Goal: Task Accomplishment & Management: Complete application form

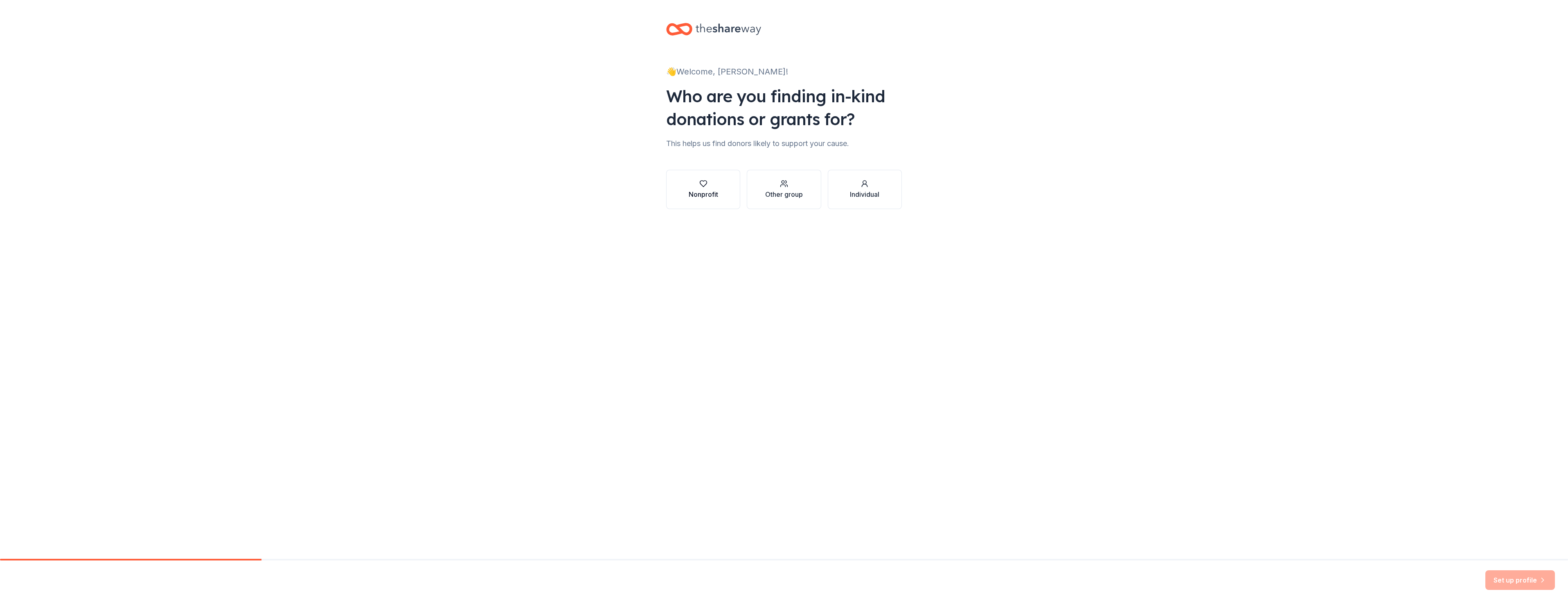
click at [704, 194] on div "Nonprofit" at bounding box center [703, 194] width 29 height 10
click at [705, 219] on input "Find your nonprofit" at bounding box center [783, 220] width 236 height 16
type input "226100119"
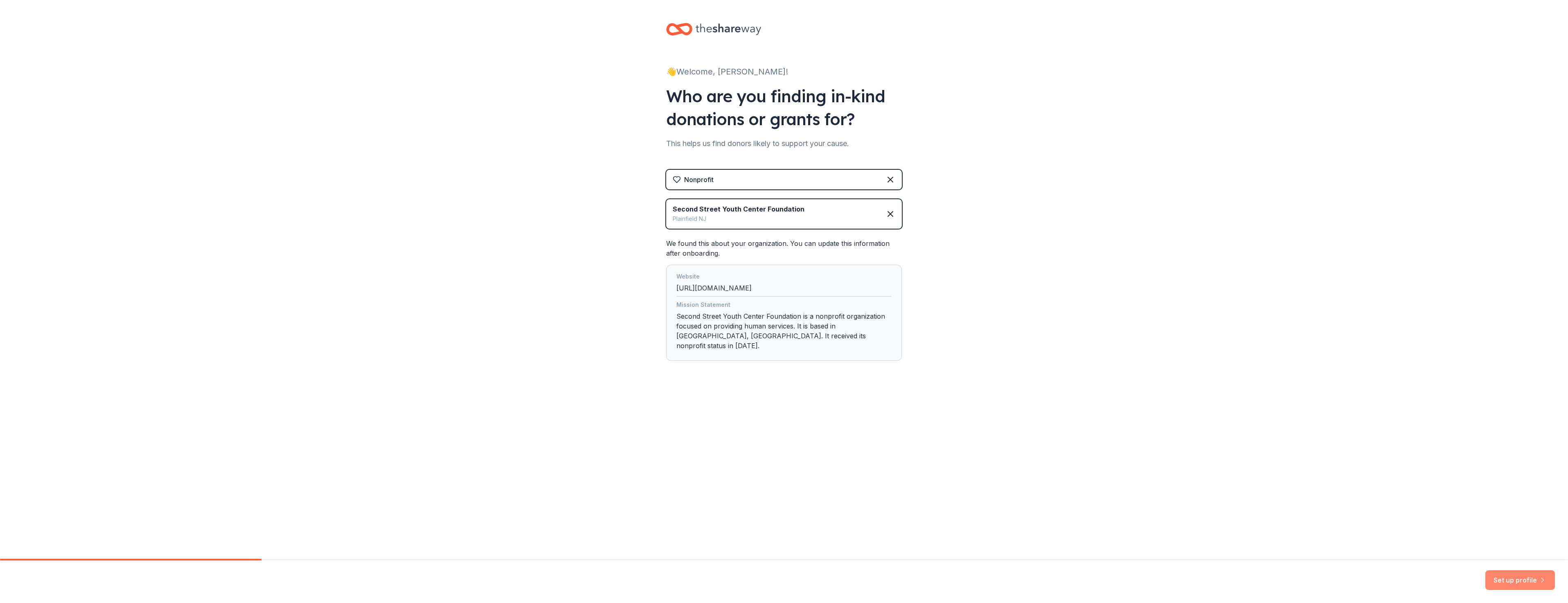
click at [1510, 582] on button "Set up profile" at bounding box center [1520, 580] width 69 height 19
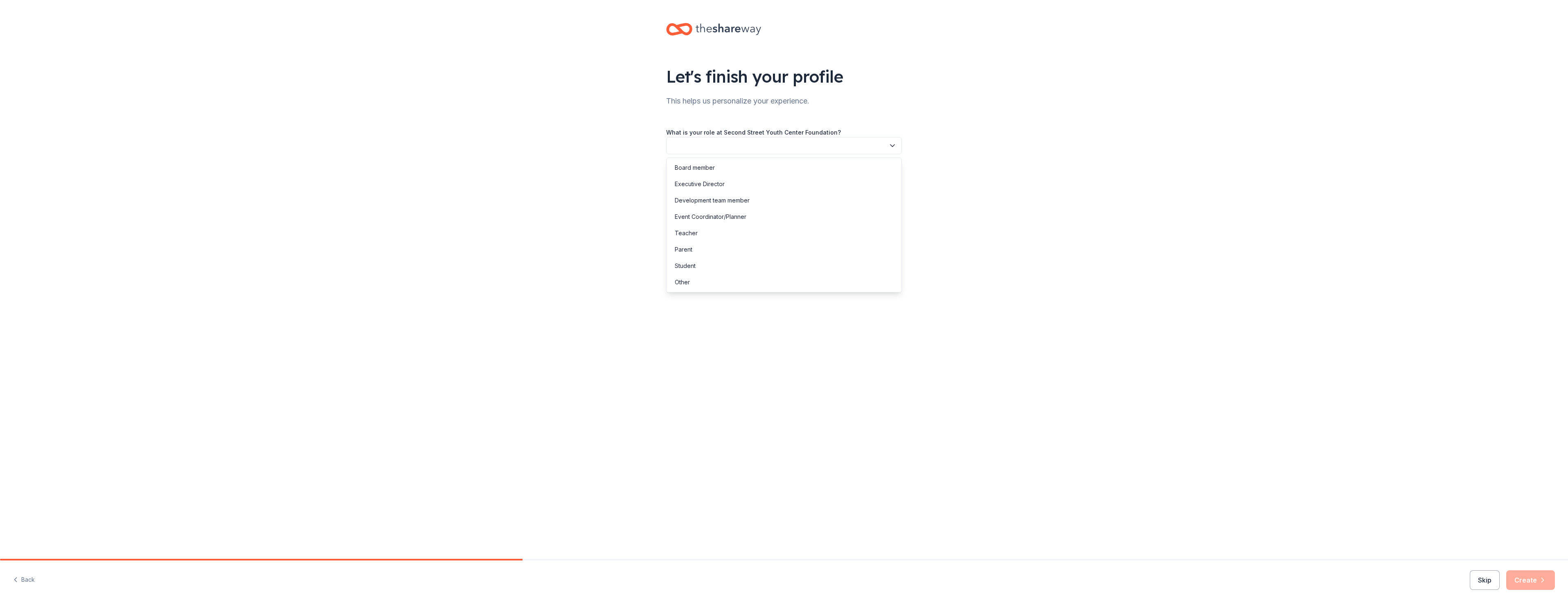
click at [889, 146] on icon "button" at bounding box center [892, 145] width 8 height 8
click at [783, 180] on div "Executive Director" at bounding box center [784, 184] width 231 height 16
click at [788, 177] on button "button" at bounding box center [783, 183] width 236 height 17
click at [727, 254] on div "More than 5 years" at bounding box center [784, 253] width 231 height 16
click at [753, 217] on button "button" at bounding box center [783, 219] width 236 height 17
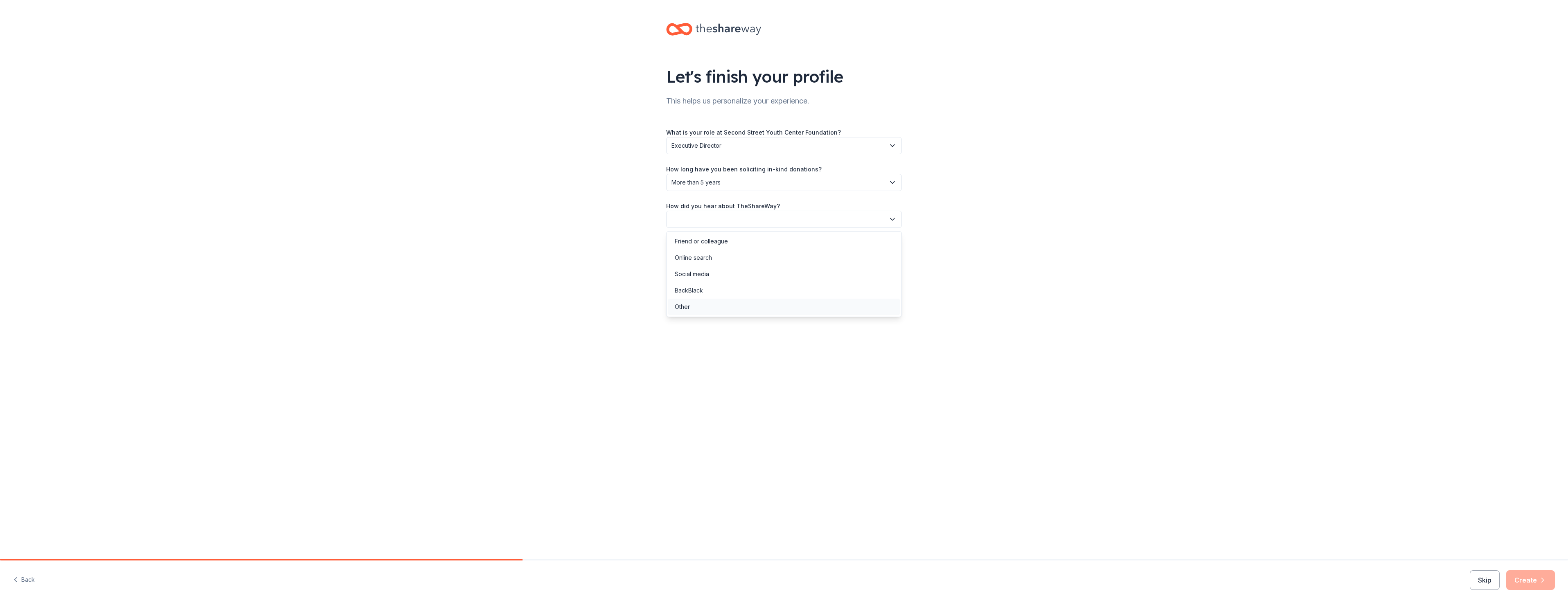
click at [684, 306] on div "Other" at bounding box center [682, 307] width 15 height 10
click at [697, 255] on input "Please specify how you heard about us:" at bounding box center [783, 257] width 236 height 17
type input "Give Butter"
drag, startPoint x: 1541, startPoint y: 580, endPoint x: 1535, endPoint y: 579, distance: 6.1
click at [1536, 579] on button "Create" at bounding box center [1530, 580] width 49 height 19
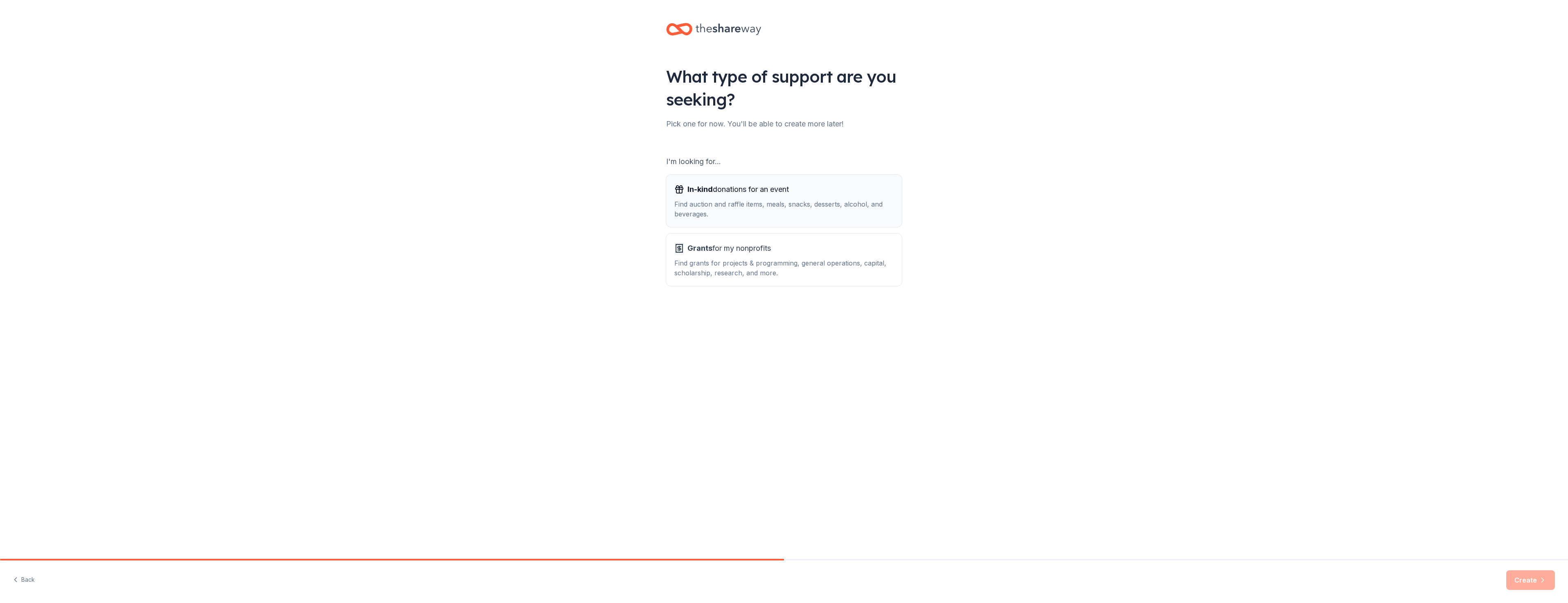
click at [819, 199] on div "Find auction and raffle items, meals, snacks, desserts, alcohol, and beverages." at bounding box center [784, 209] width 219 height 19
click at [1523, 580] on button "Create" at bounding box center [1530, 580] width 49 height 19
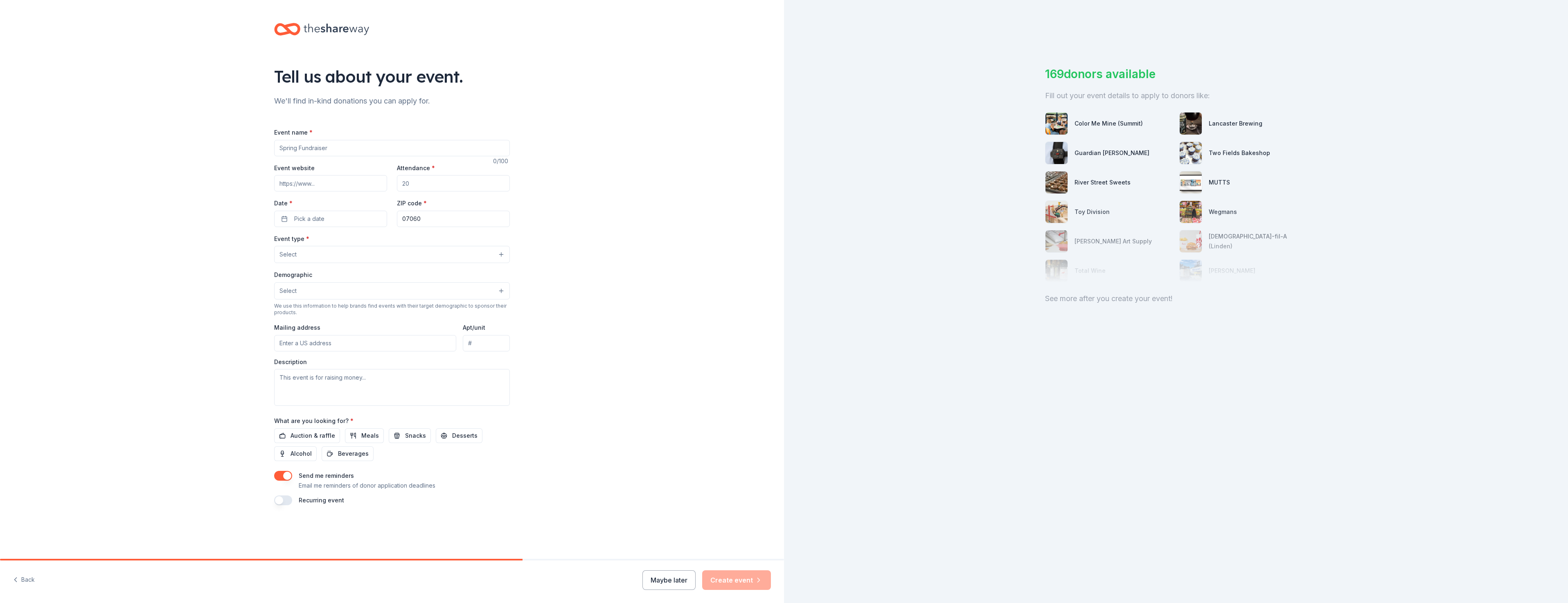
click at [323, 184] on input "Event website" at bounding box center [331, 183] width 113 height 16
paste input "https://givebutter.com/c/SSYC4/members/leahcates"
type input "https://givebutter.com/c/SSYC4/members/leahcates"
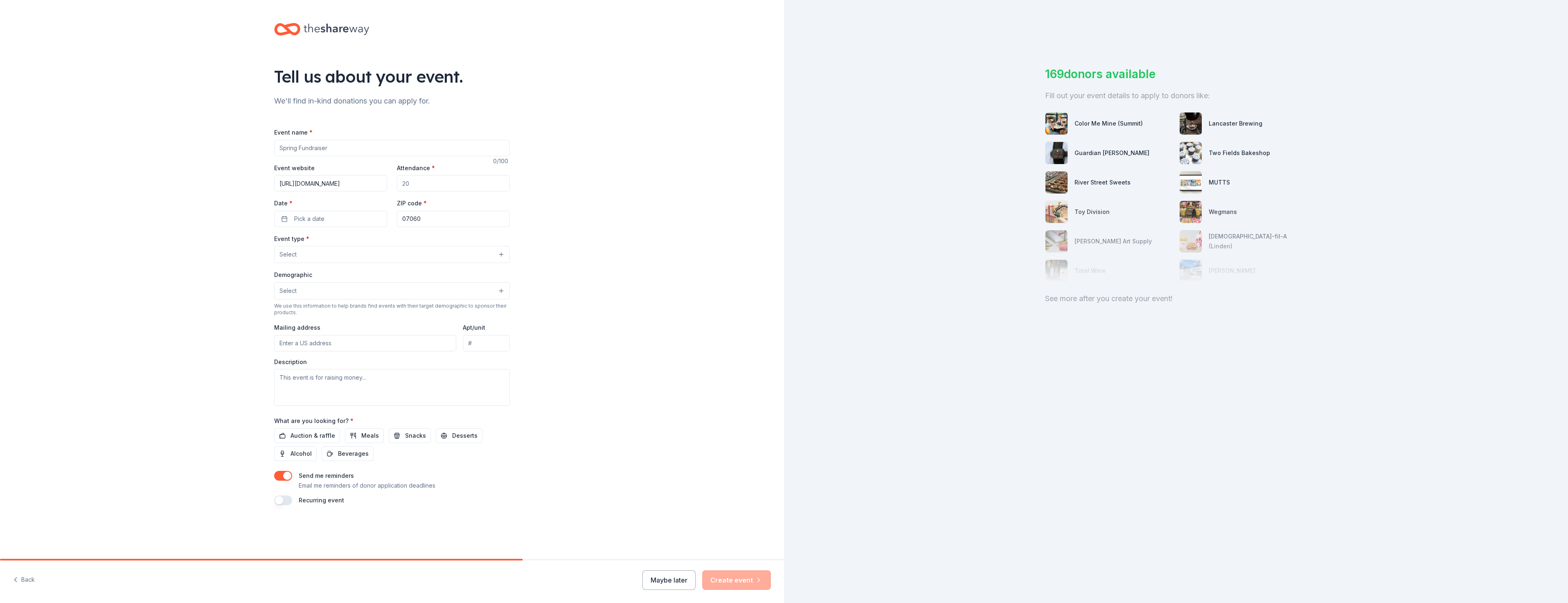
click at [428, 188] on input "Attendance *" at bounding box center [453, 183] width 113 height 16
click at [424, 184] on input "Attendance *" at bounding box center [453, 183] width 113 height 16
type input "250"
click at [310, 218] on span "Pick a date" at bounding box center [309, 219] width 30 height 10
click at [371, 242] on button "Go to next month" at bounding box center [374, 240] width 12 height 12
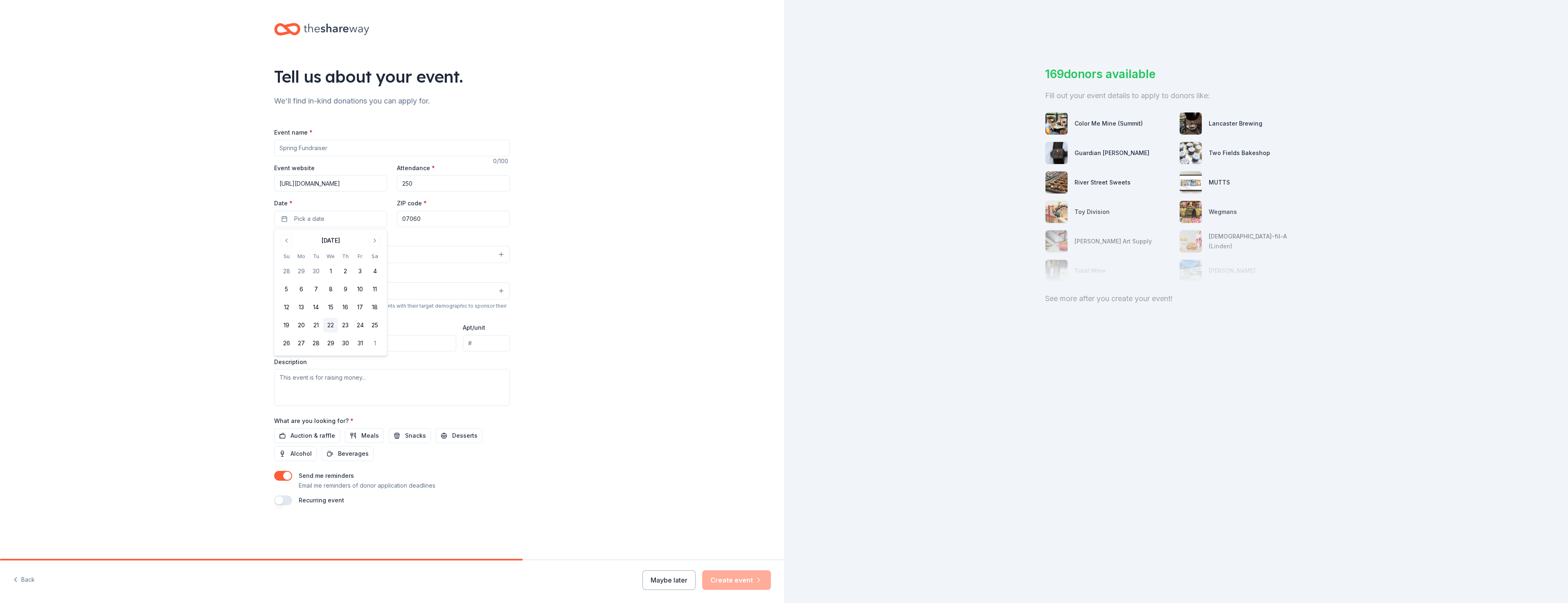
click at [333, 325] on button "22" at bounding box center [331, 325] width 15 height 15
click at [541, 221] on div "Tell us about your event. We'll find in-kind donations you can apply for. Event…" at bounding box center [392, 272] width 784 height 545
click at [436, 254] on button "Select" at bounding box center [391, 254] width 236 height 17
click at [411, 278] on span "Fundraiser" at bounding box center [392, 275] width 222 height 10
click at [382, 295] on span "Food & drink" at bounding box center [392, 293] width 222 height 10
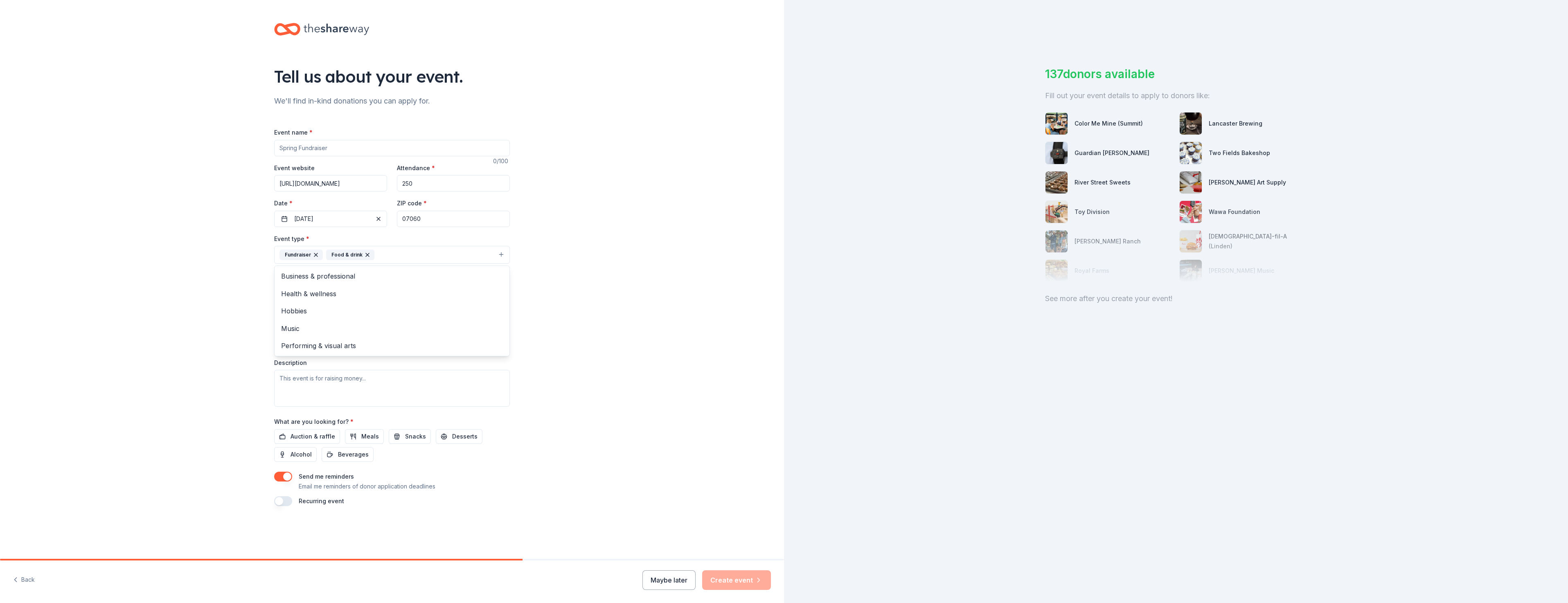
click at [544, 289] on div "Tell us about your event. We'll find in-kind donations you can apply for. Event…" at bounding box center [392, 273] width 784 height 545
click at [449, 296] on button "Select" at bounding box center [391, 291] width 236 height 17
click at [366, 314] on span "All genders" at bounding box center [392, 312] width 222 height 10
click at [351, 334] on span "30-40 yrs" at bounding box center [392, 335] width 222 height 10
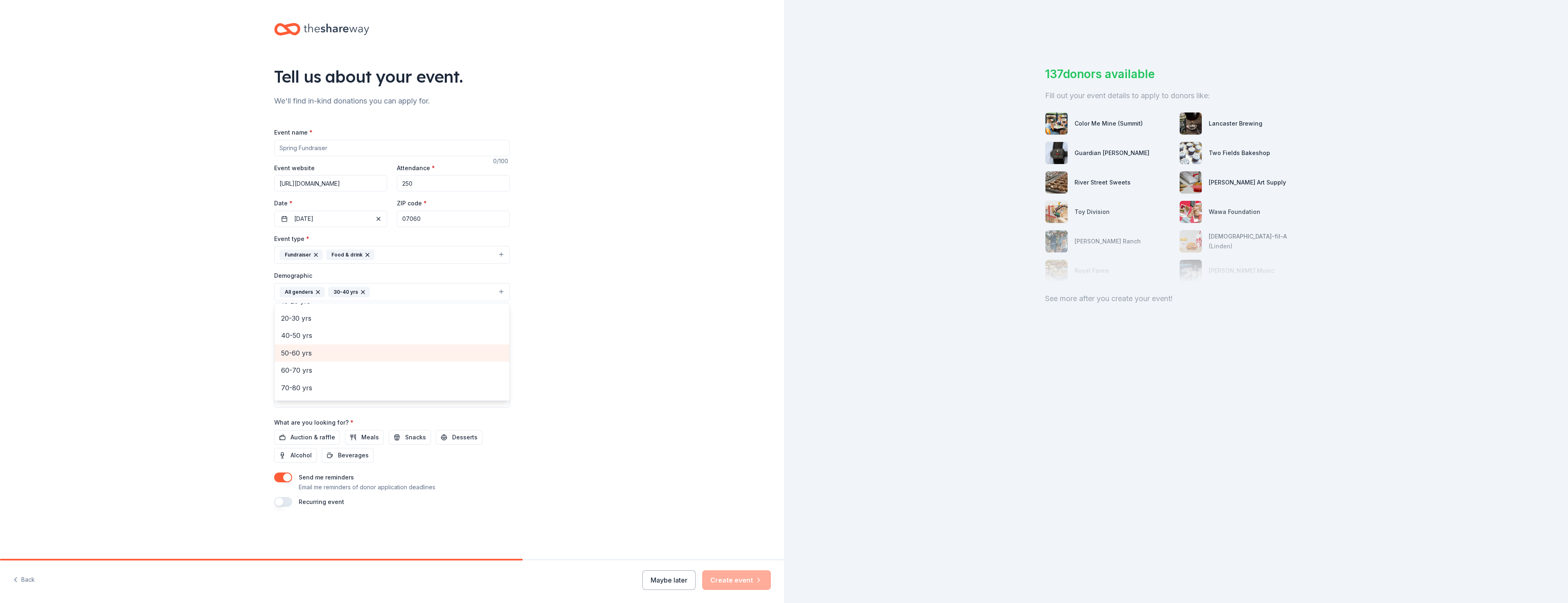
click at [327, 354] on span "50-60 yrs" at bounding box center [392, 352] width 222 height 10
click at [318, 371] on span "70-80 yrs" at bounding box center [392, 372] width 222 height 10
click at [559, 349] on div "Tell us about your event. We'll find in-kind donations you can apply for. Event…" at bounding box center [392, 273] width 784 height 546
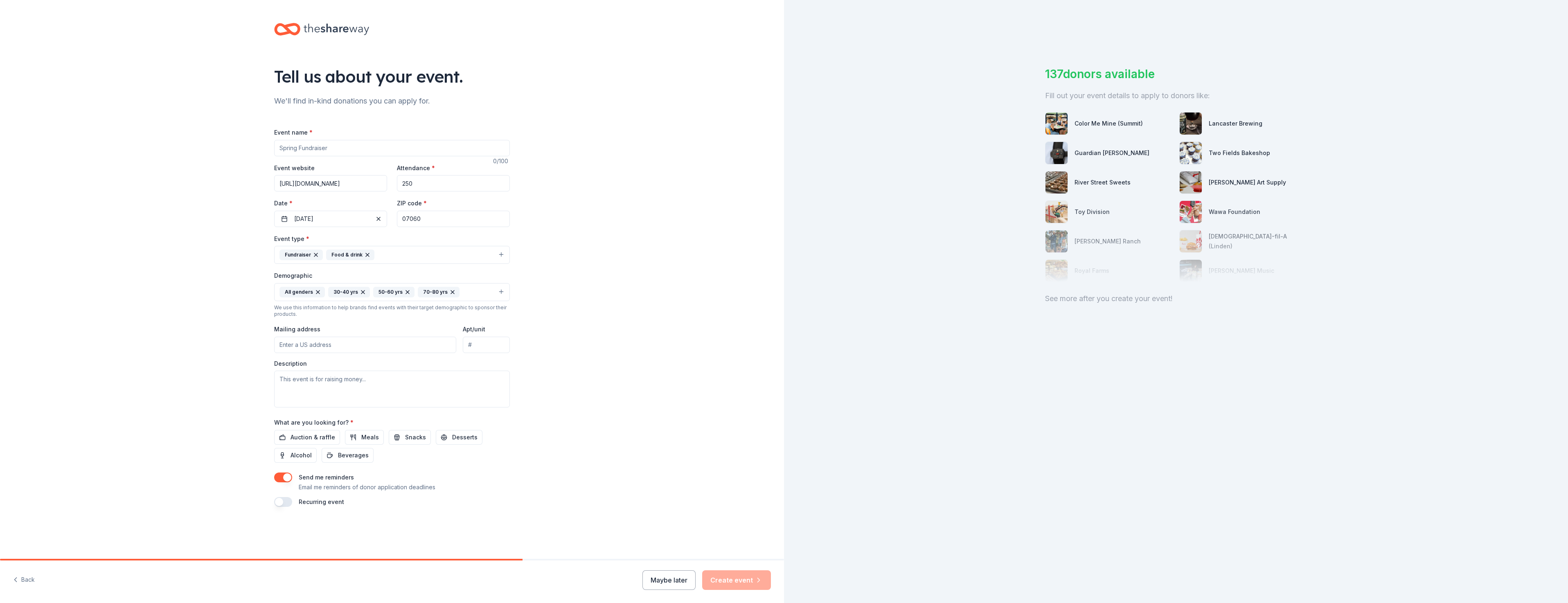
click at [424, 346] on input "Mailing address" at bounding box center [365, 344] width 182 height 16
click at [366, 345] on input "200 Plainfield Ave" at bounding box center [365, 344] width 182 height 16
type input "200 Plainfield Avenue, Plainfield, NJ, 07060"
click at [319, 383] on textarea at bounding box center [391, 389] width 236 height 37
type textarea "This event raises money for Second Street Youth Center's STEM After School Prog…"
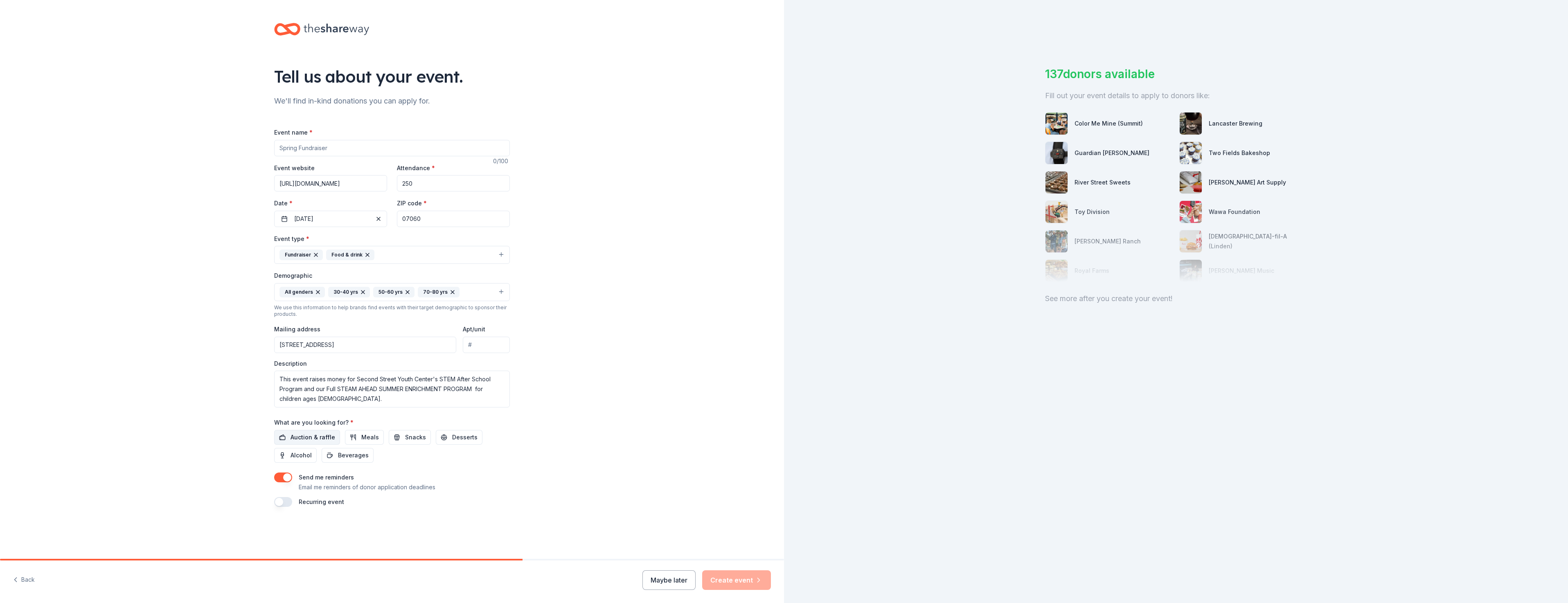
click at [325, 436] on span "Auction & raffle" at bounding box center [312, 437] width 44 height 10
click at [299, 455] on span "Alcohol" at bounding box center [301, 455] width 21 height 10
click at [367, 441] on span "Meals" at bounding box center [370, 437] width 18 height 10
click at [458, 441] on span "Desserts" at bounding box center [465, 437] width 26 height 10
click at [357, 145] on input "Event name *" at bounding box center [391, 148] width 236 height 16
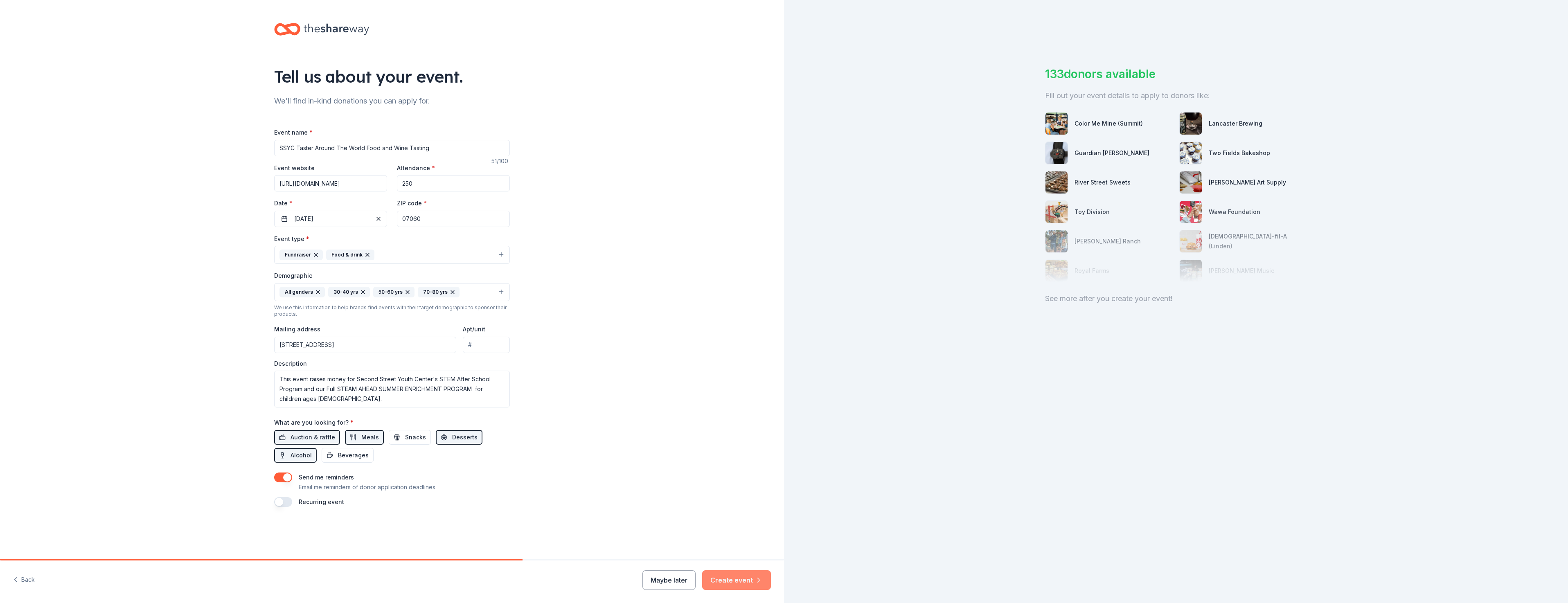
type input "SSYC Taster Around The World Food and Wine Tasting"
click at [726, 582] on button "Create event" at bounding box center [737, 580] width 69 height 19
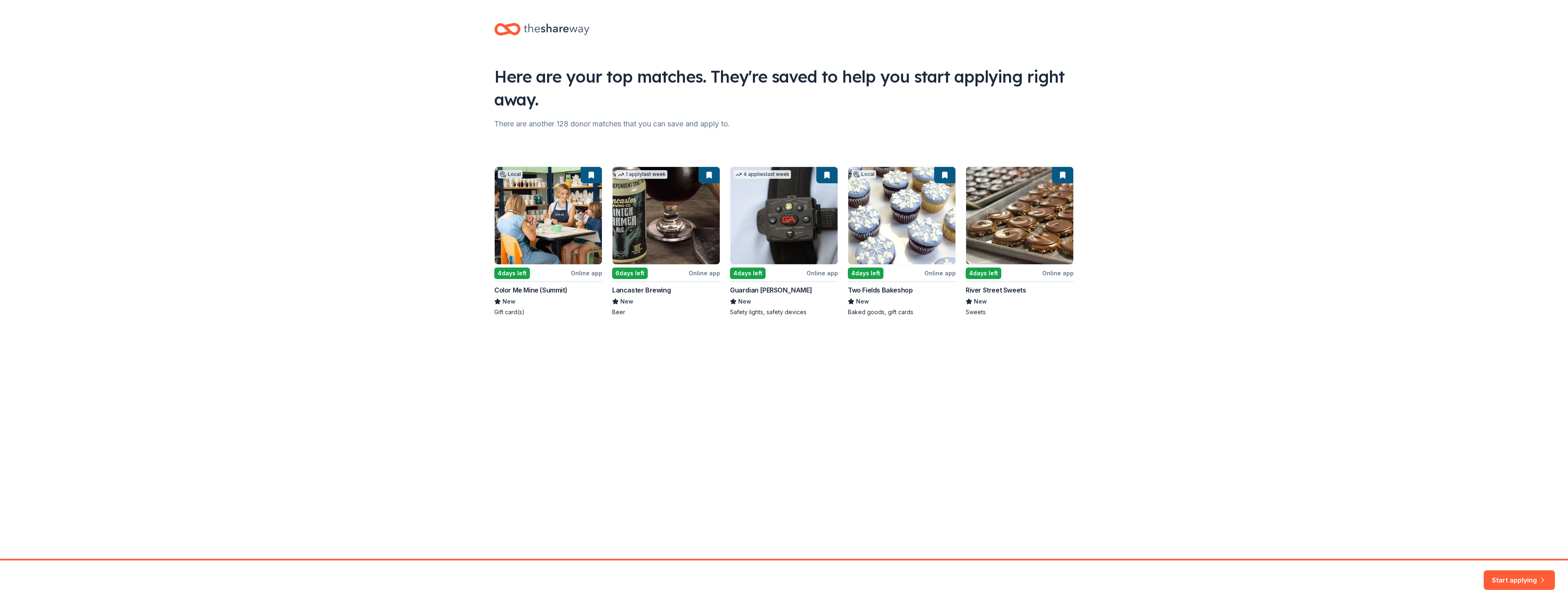
click at [550, 251] on div "Local 4 days left Online app Color Me Mine (Summit) New Gift card(s) 1 apply la…" at bounding box center [784, 242] width 579 height 150
click at [1511, 575] on button "Start applying" at bounding box center [1519, 577] width 71 height 19
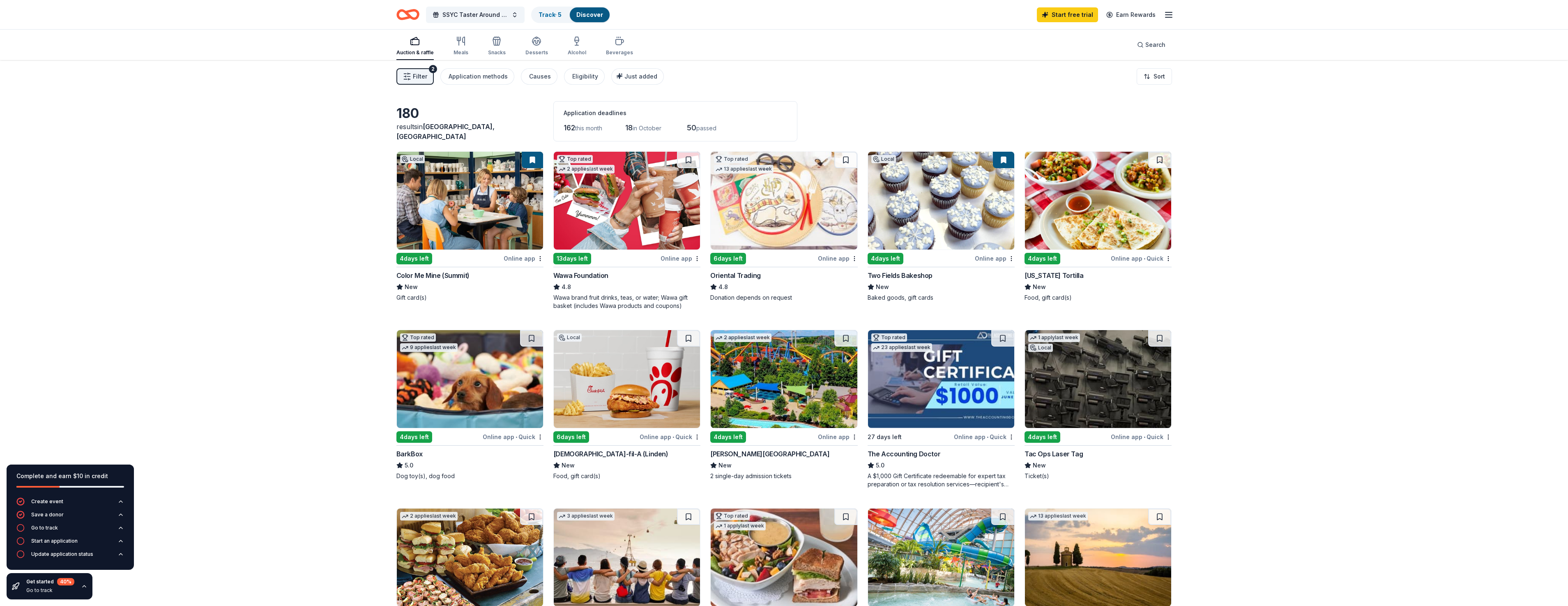
click at [433, 276] on div "Color Me Mine (Summit)" at bounding box center [433, 275] width 73 height 10
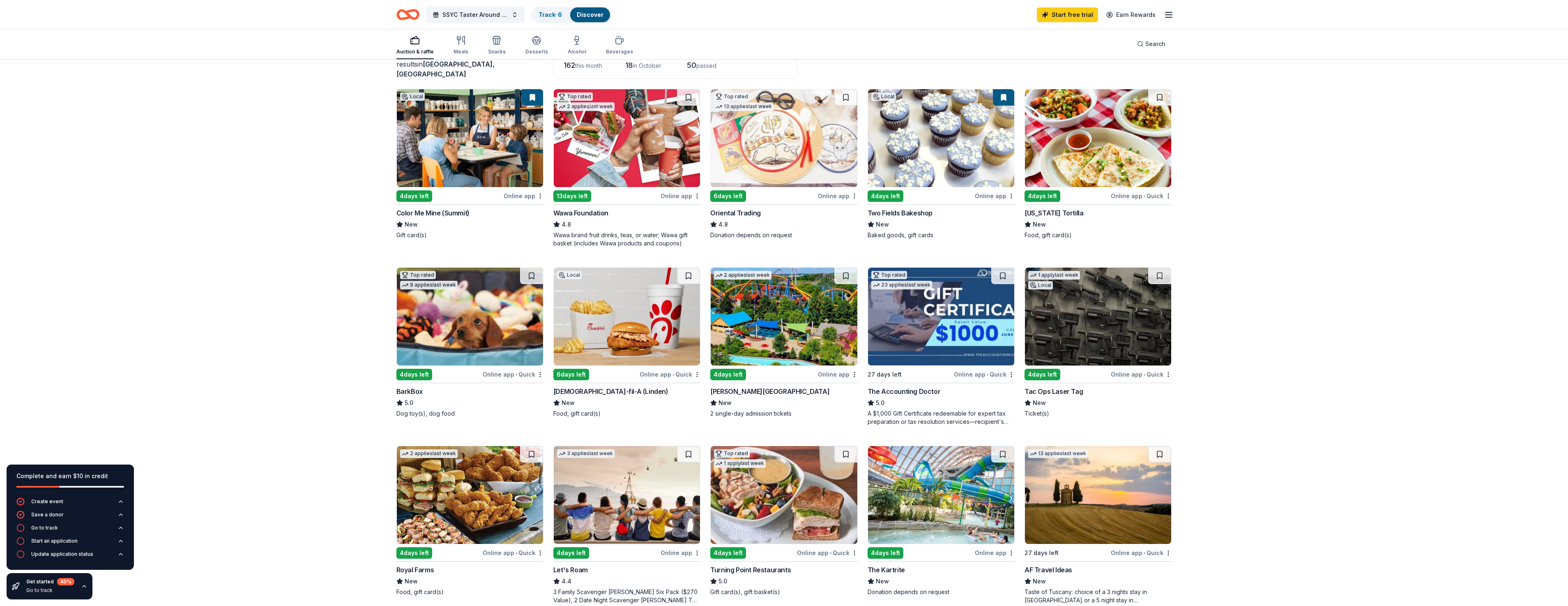
scroll to position [82, 0]
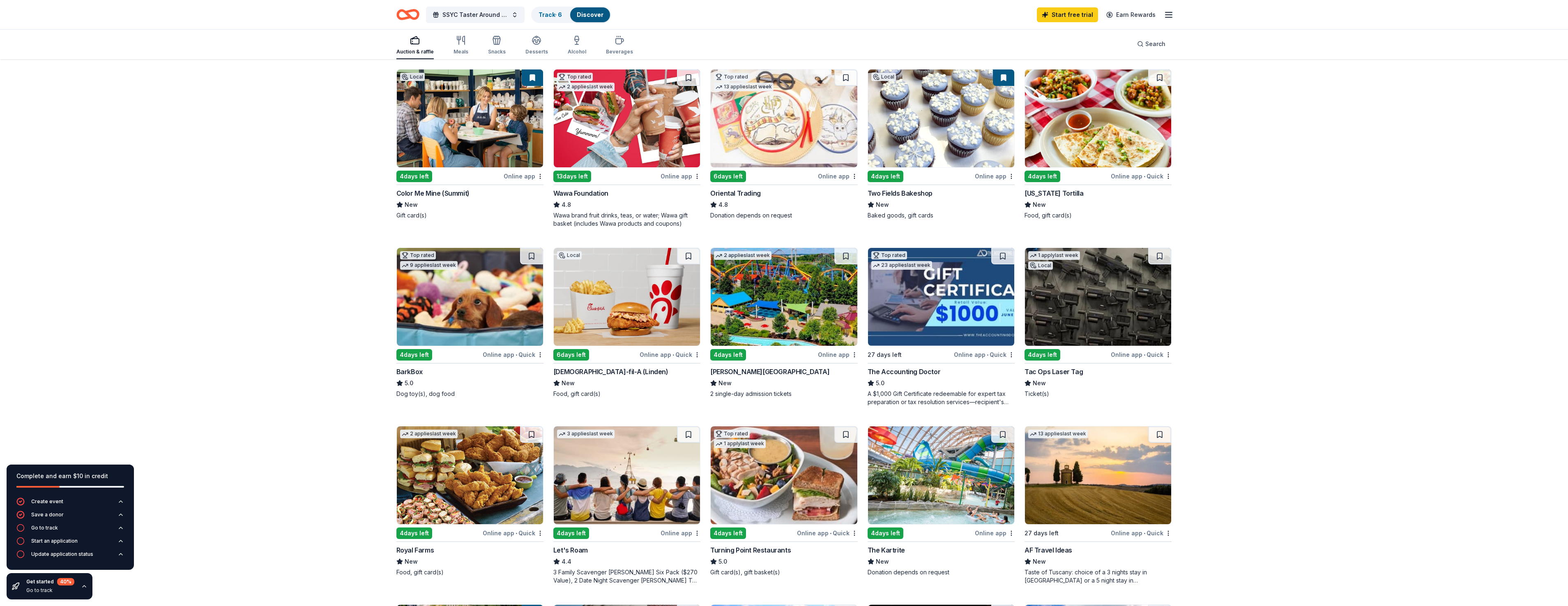
click at [570, 353] on div "6 days left" at bounding box center [571, 355] width 35 height 12
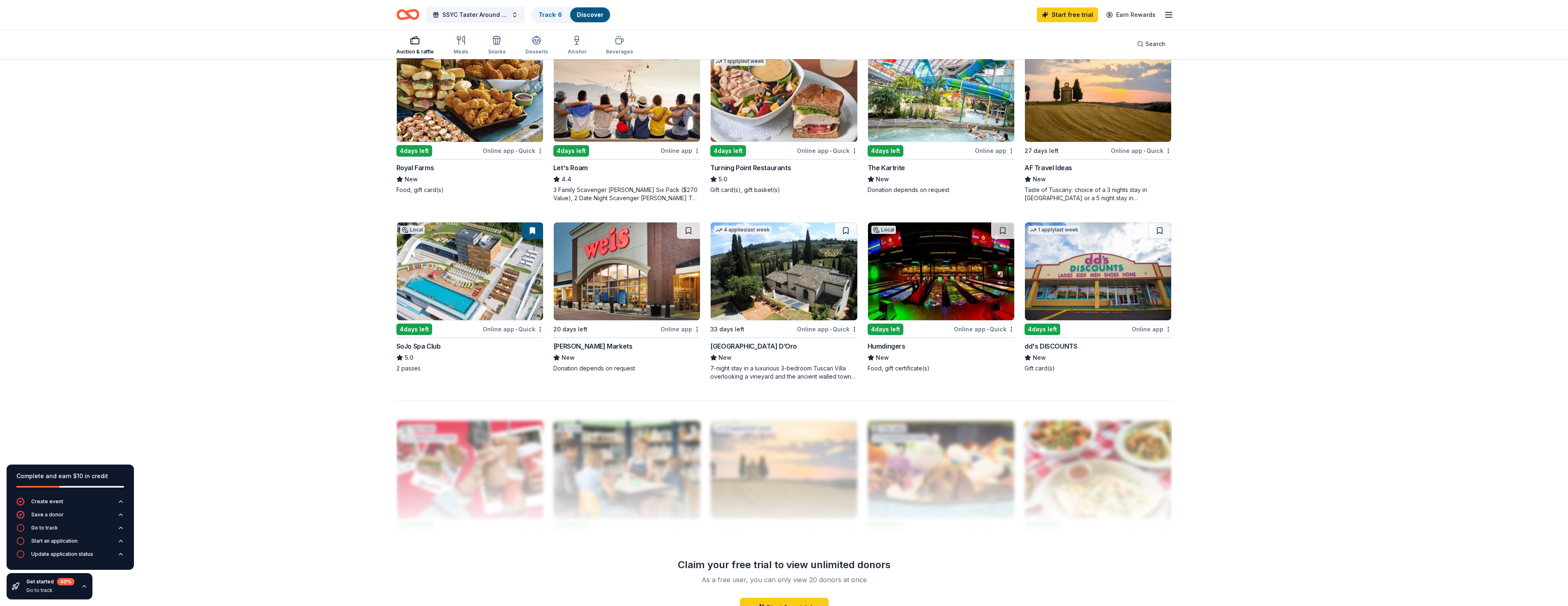
scroll to position [452, 0]
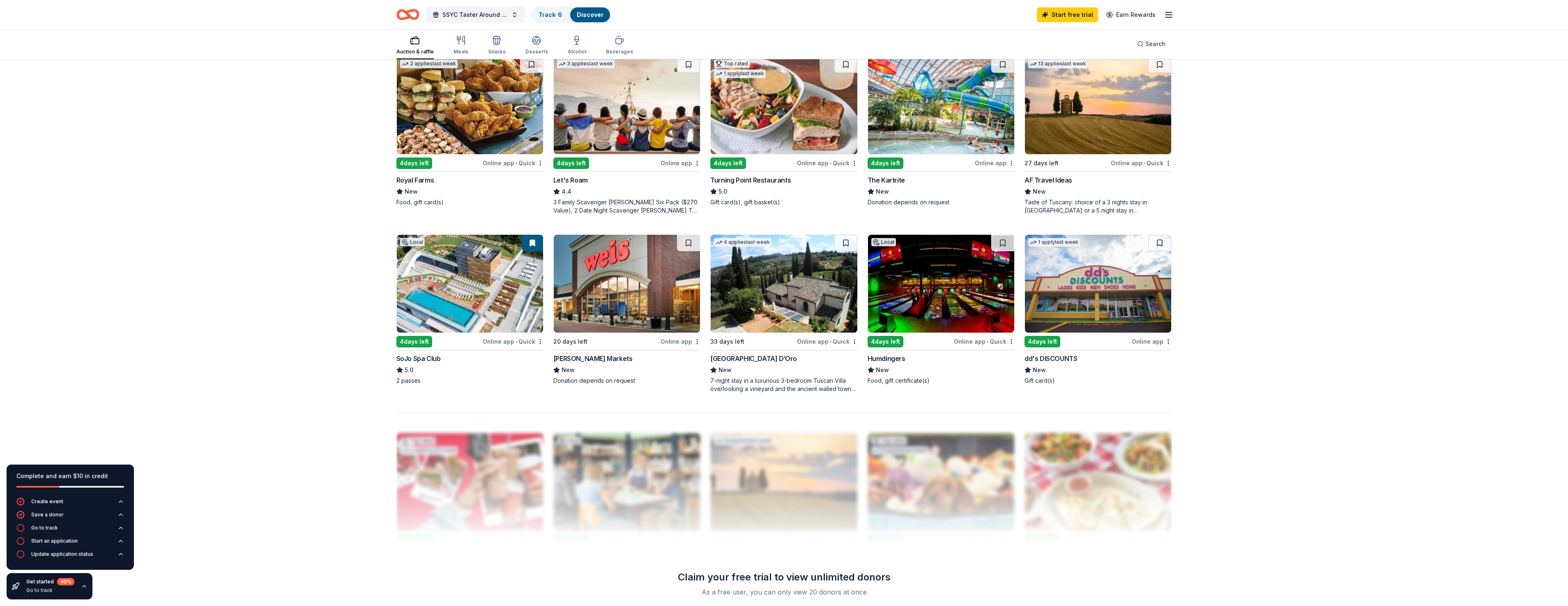
click at [588, 12] on link "Discover" at bounding box center [590, 14] width 27 height 7
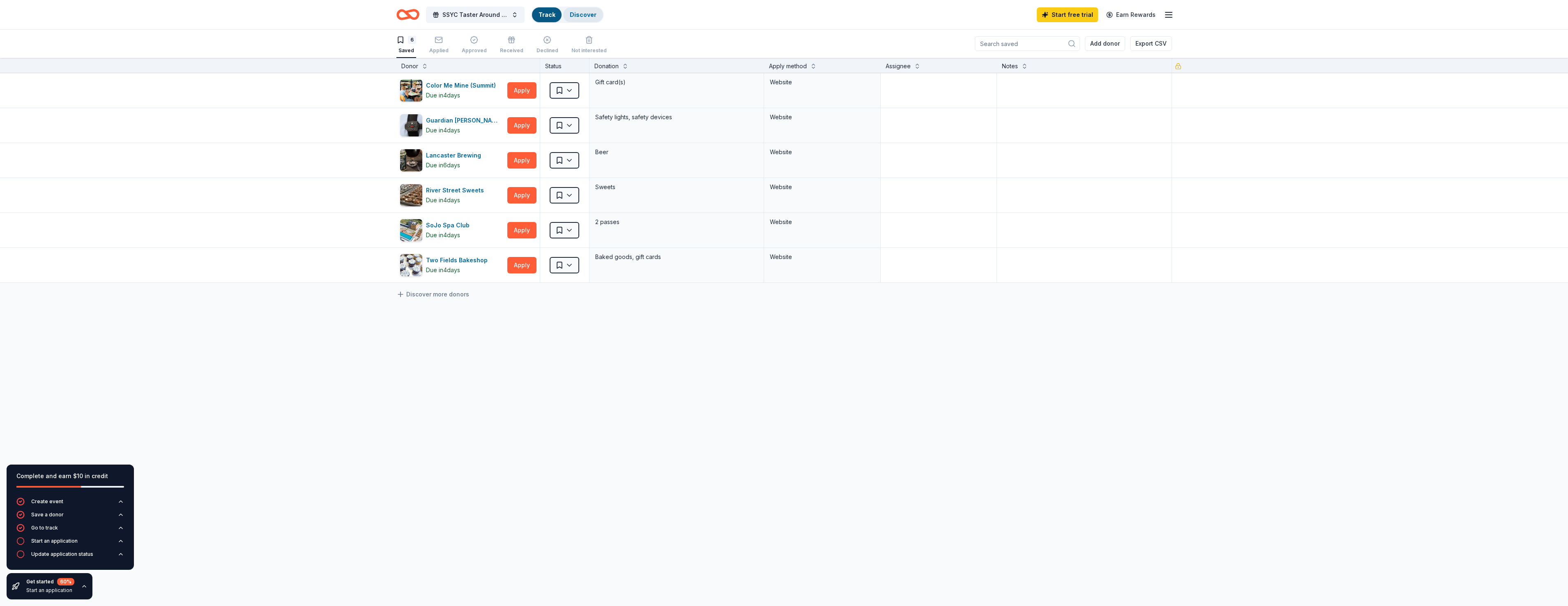
scroll to position [1, 0]
click at [526, 160] on button "Apply" at bounding box center [522, 160] width 29 height 17
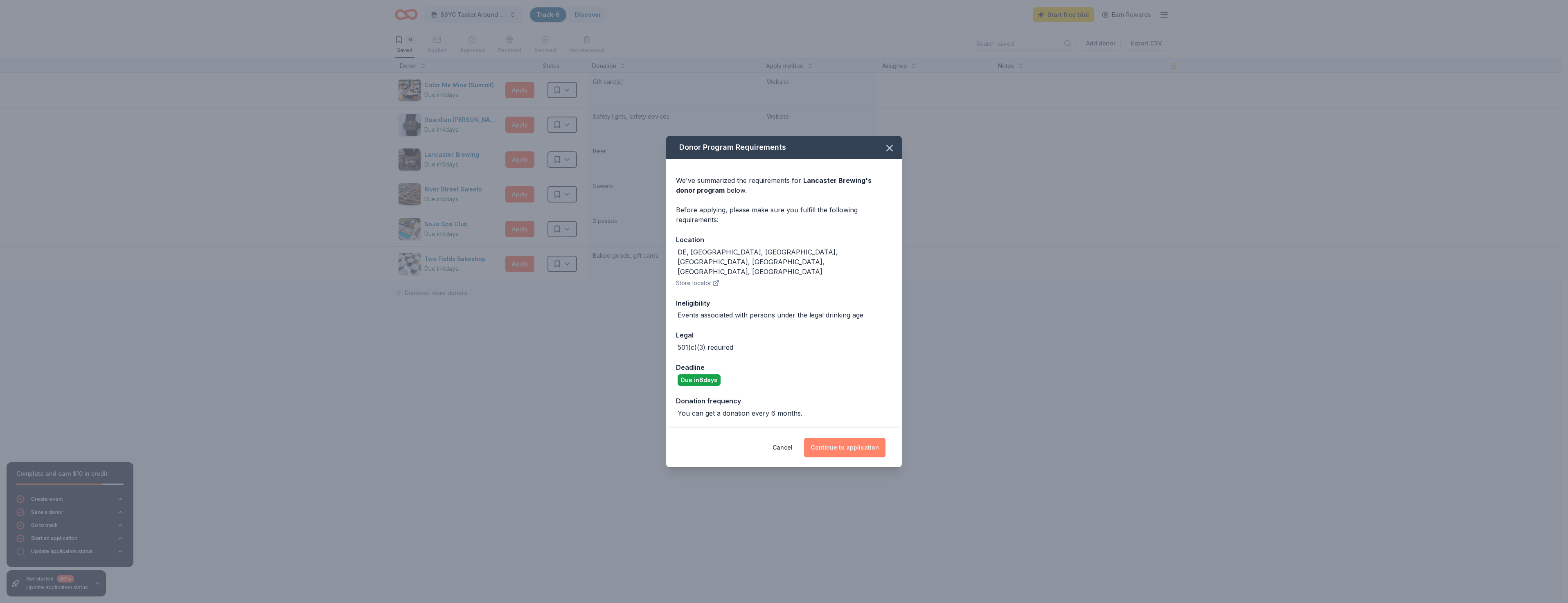
click at [849, 439] on button "Continue to application" at bounding box center [845, 447] width 82 height 19
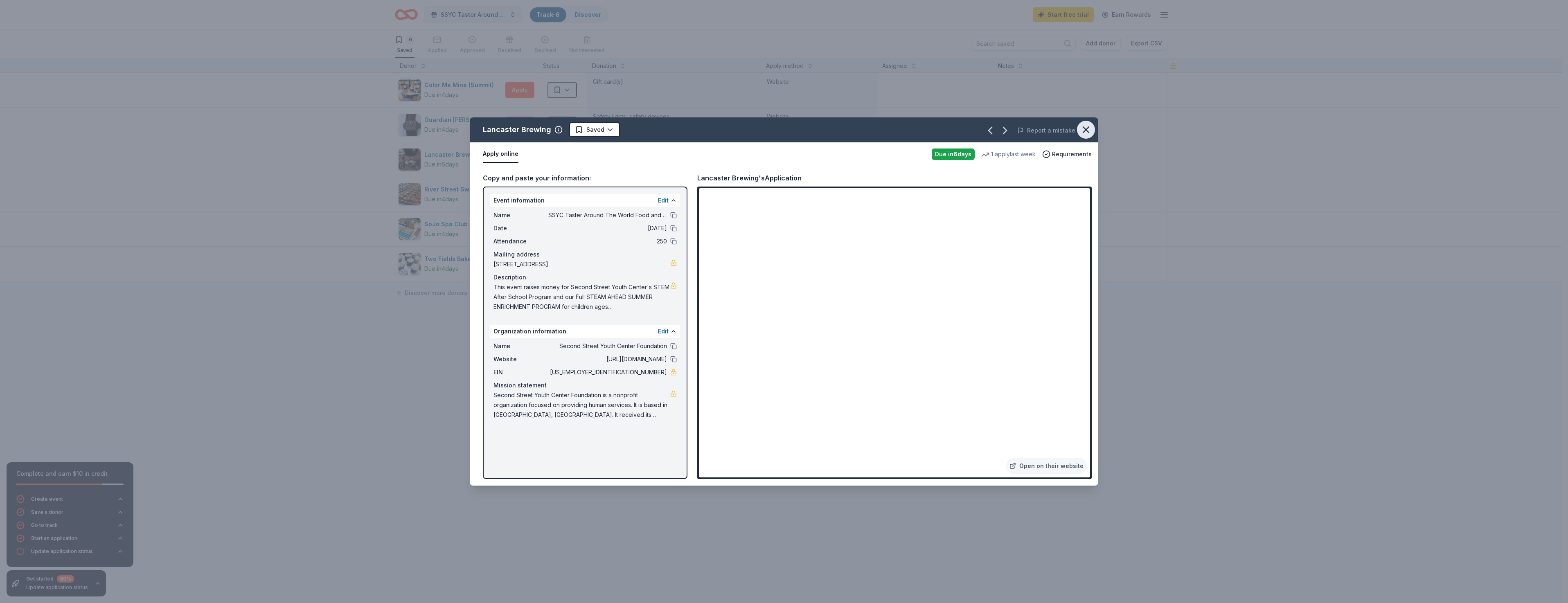
drag, startPoint x: 1087, startPoint y: 129, endPoint x: 1091, endPoint y: 124, distance: 6.4
click at [1087, 128] on icon "button" at bounding box center [1086, 130] width 12 height 12
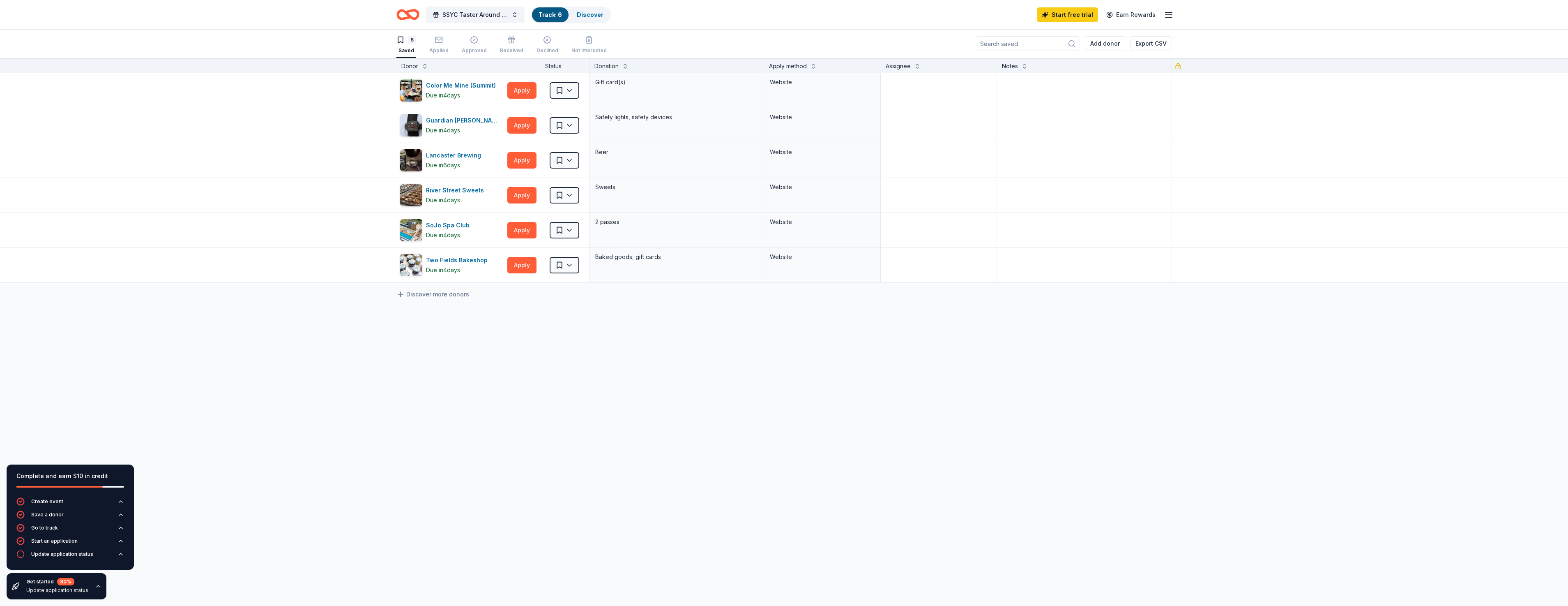
click at [302, 445] on div "Complete and earn $10 in credit Create event Save a donor Go to track Start an …" at bounding box center [784, 332] width 1568 height 548
click at [524, 125] on button "Apply" at bounding box center [522, 125] width 29 height 17
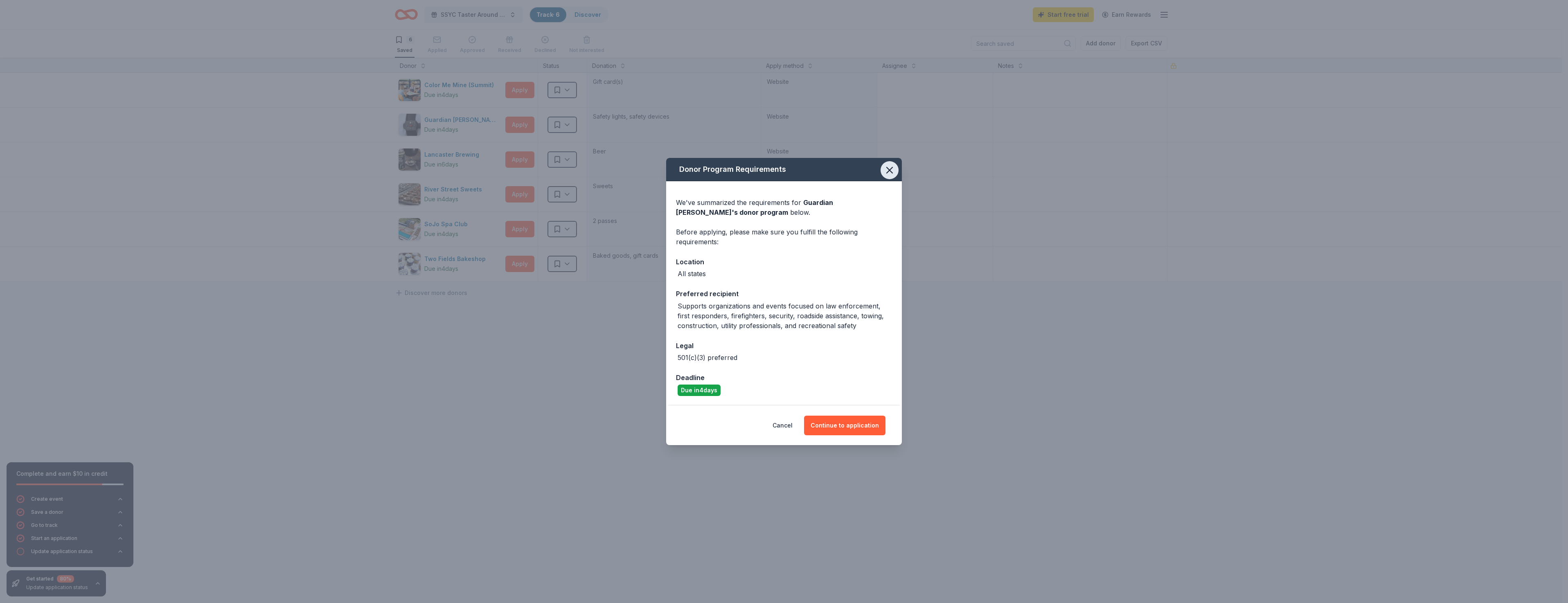
click at [887, 174] on icon "button" at bounding box center [889, 170] width 12 height 12
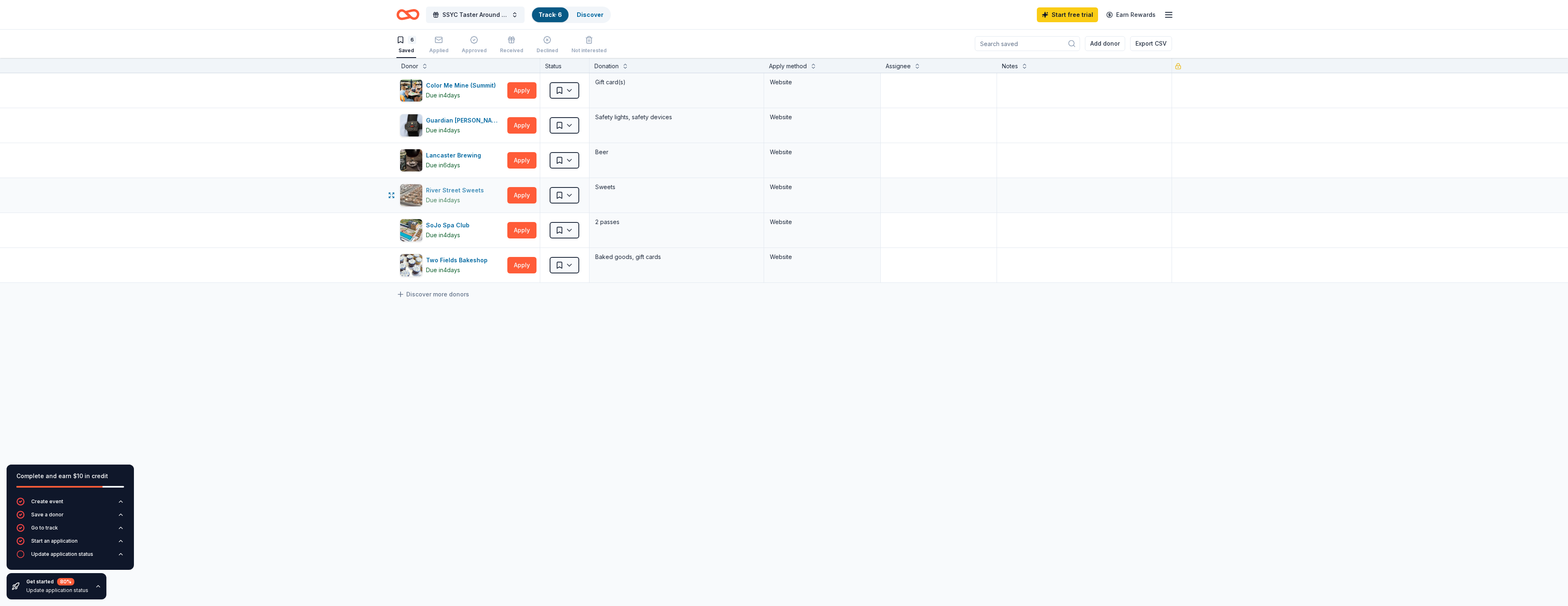
click at [466, 193] on div "River Street Sweets" at bounding box center [456, 190] width 61 height 10
click at [527, 196] on button "Apply" at bounding box center [522, 195] width 29 height 17
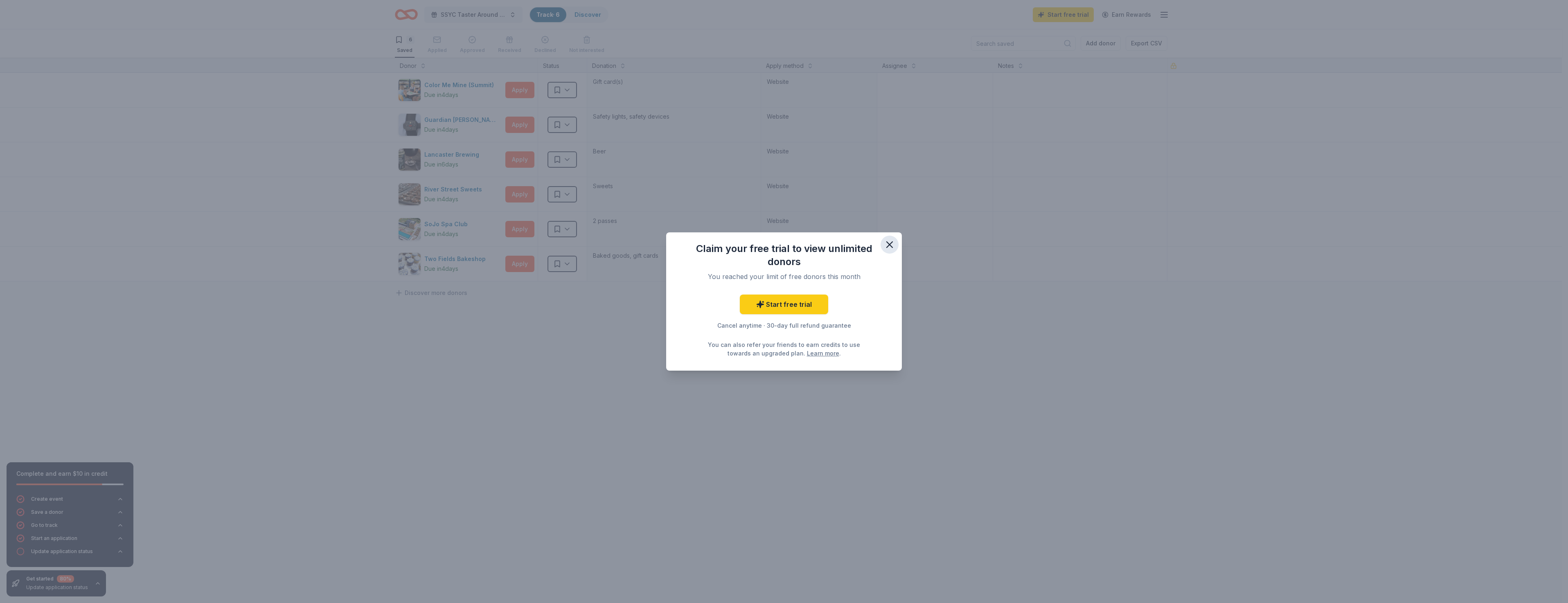
click at [892, 243] on icon "button" at bounding box center [889, 245] width 12 height 12
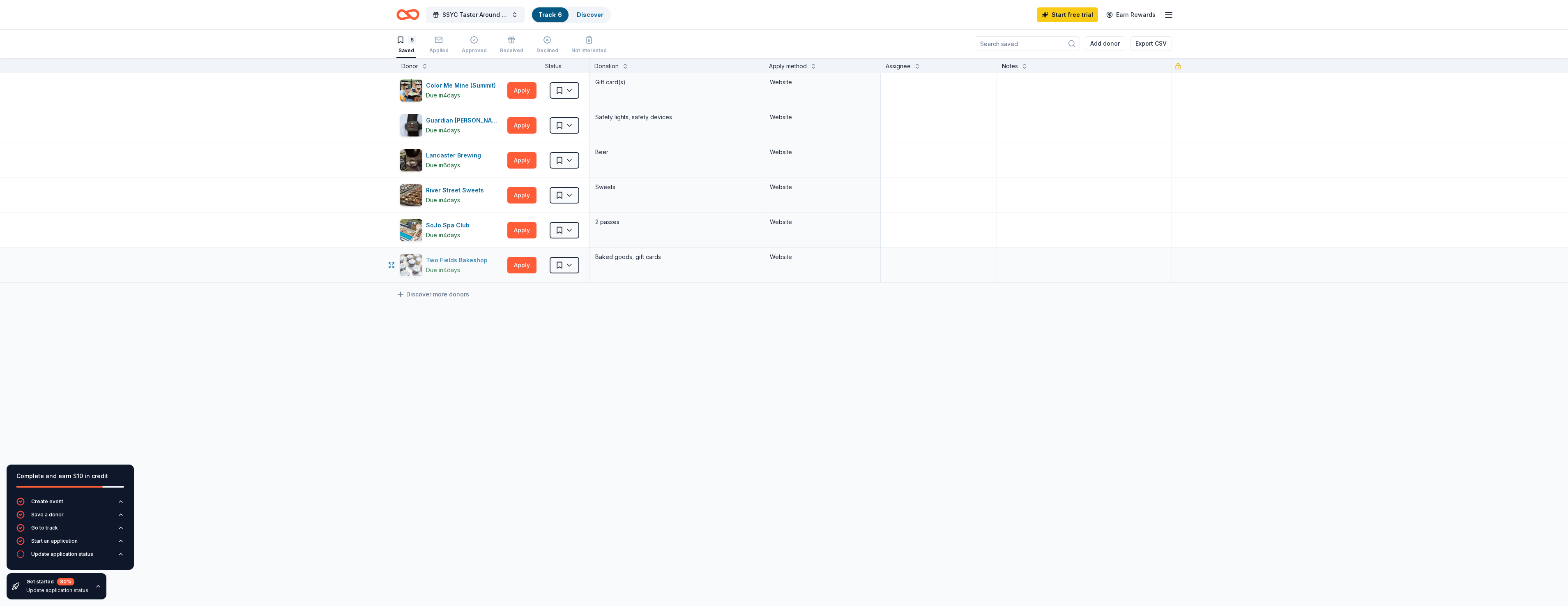
click at [472, 261] on div "Two Fields Bakeshop" at bounding box center [458, 260] width 65 height 10
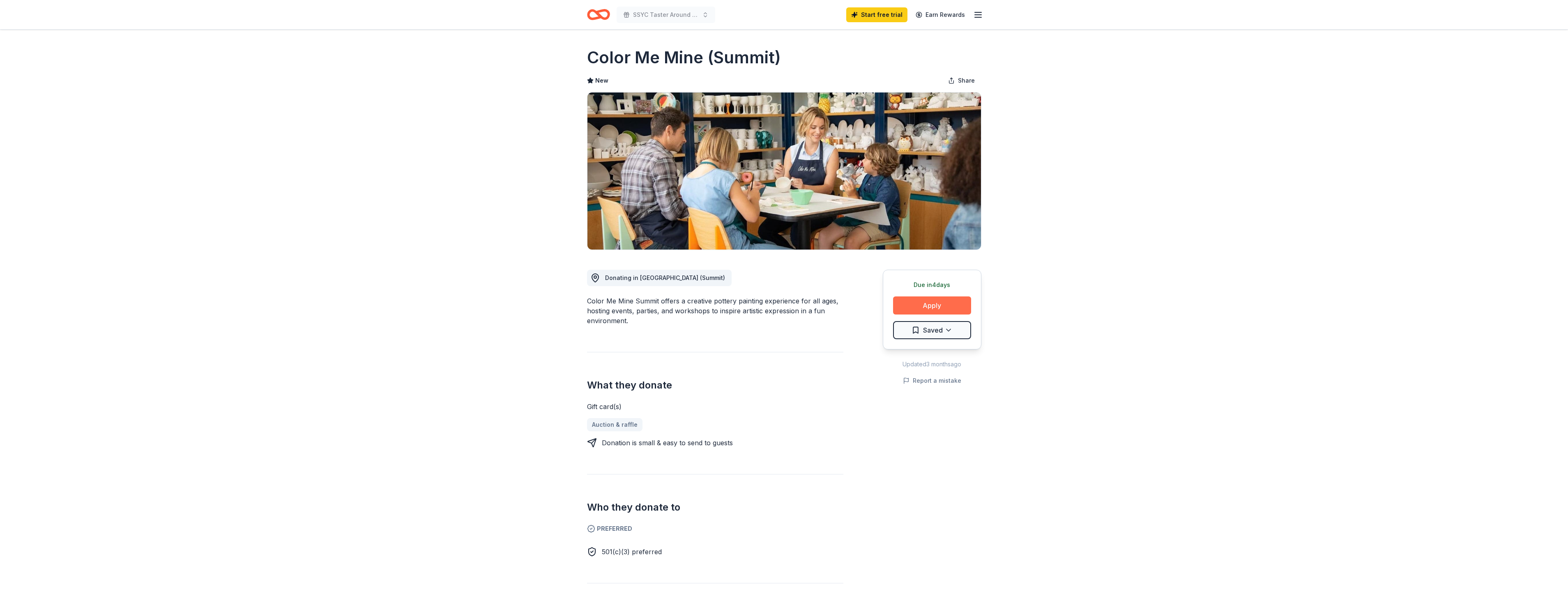
click at [929, 301] on button "Apply" at bounding box center [932, 306] width 78 height 18
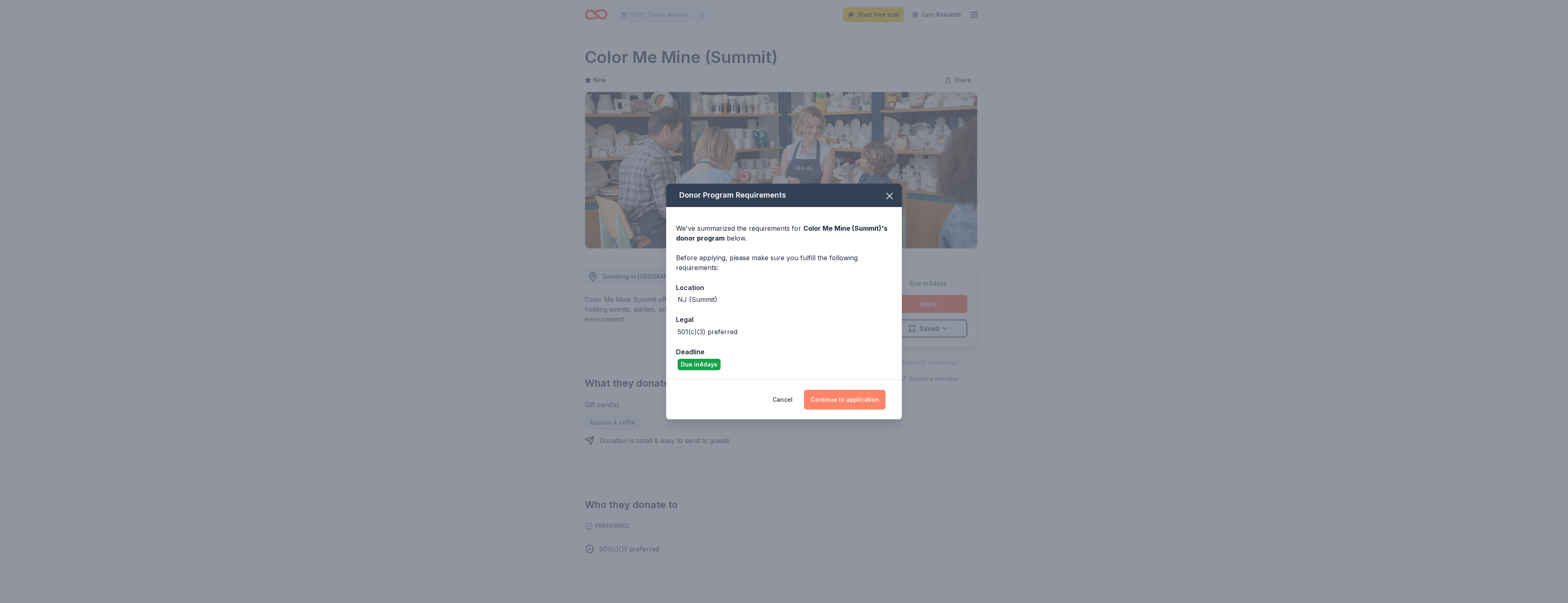
click at [847, 402] on button "Continue to application" at bounding box center [845, 400] width 82 height 19
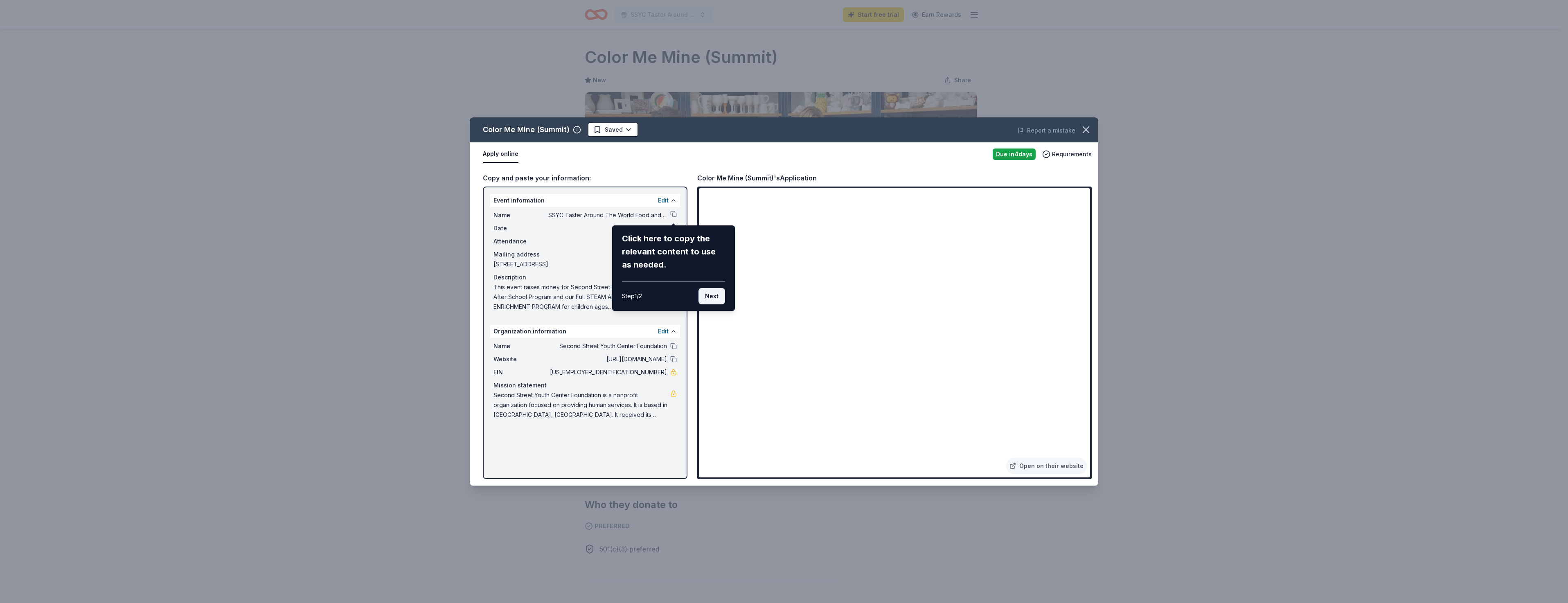
click at [712, 298] on button "Next" at bounding box center [712, 296] width 27 height 16
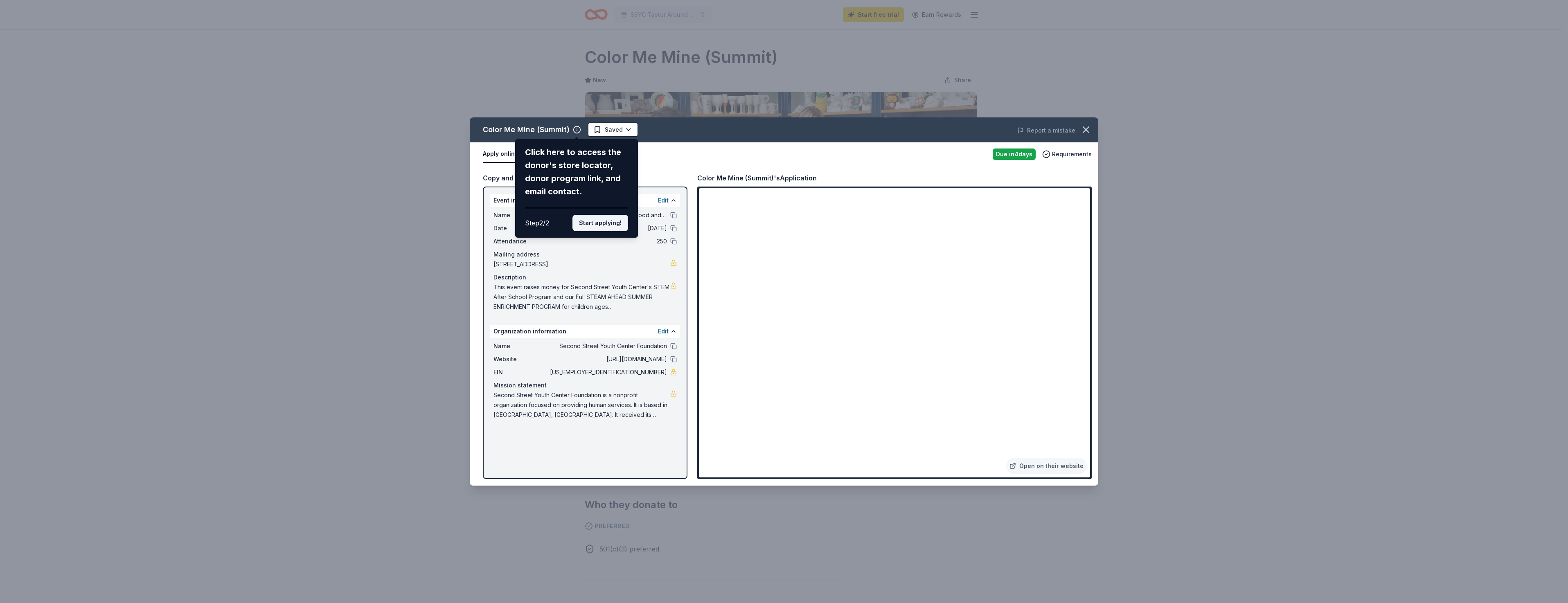
click at [600, 228] on button "Start applying!" at bounding box center [600, 223] width 55 height 16
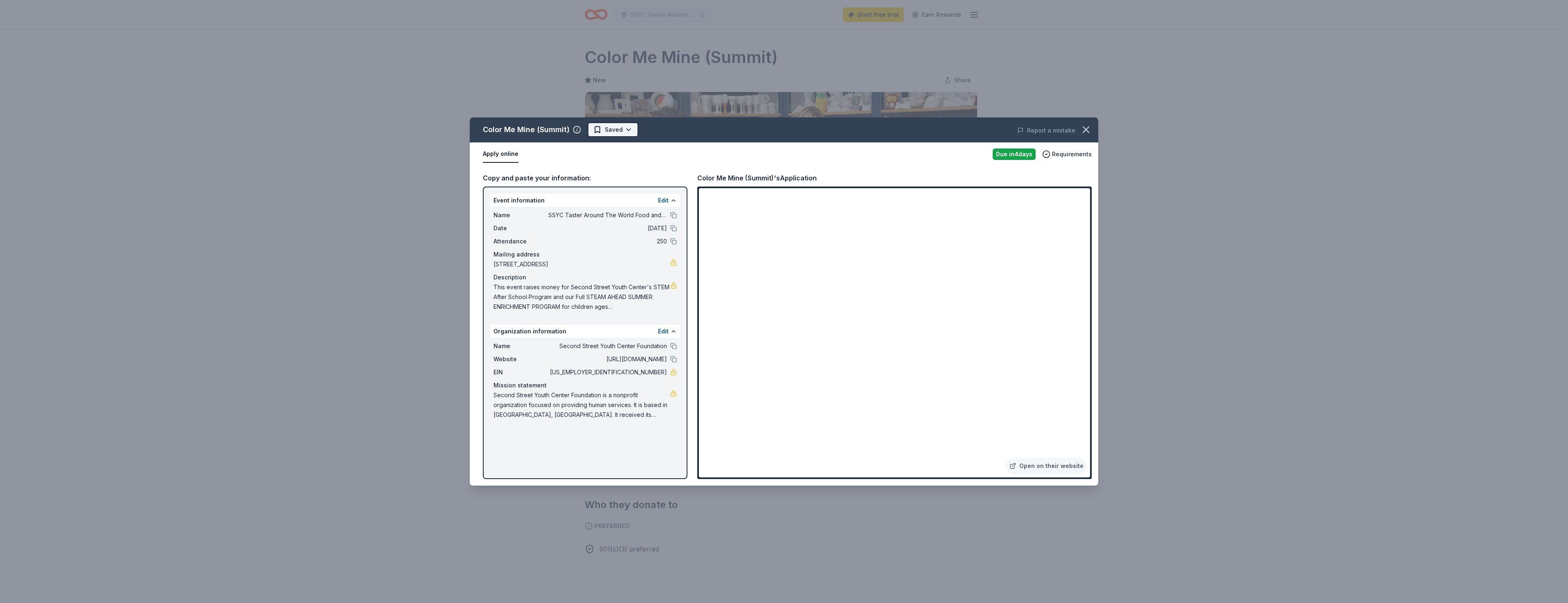
click at [597, 130] on html "SSYC Taster Around The World Food and Wine Tasting Start free trial Earn Reward…" at bounding box center [784, 301] width 1568 height 603
click at [605, 166] on div "Saved" at bounding box center [639, 166] width 100 height 15
click at [1088, 125] on icon "button" at bounding box center [1086, 130] width 12 height 12
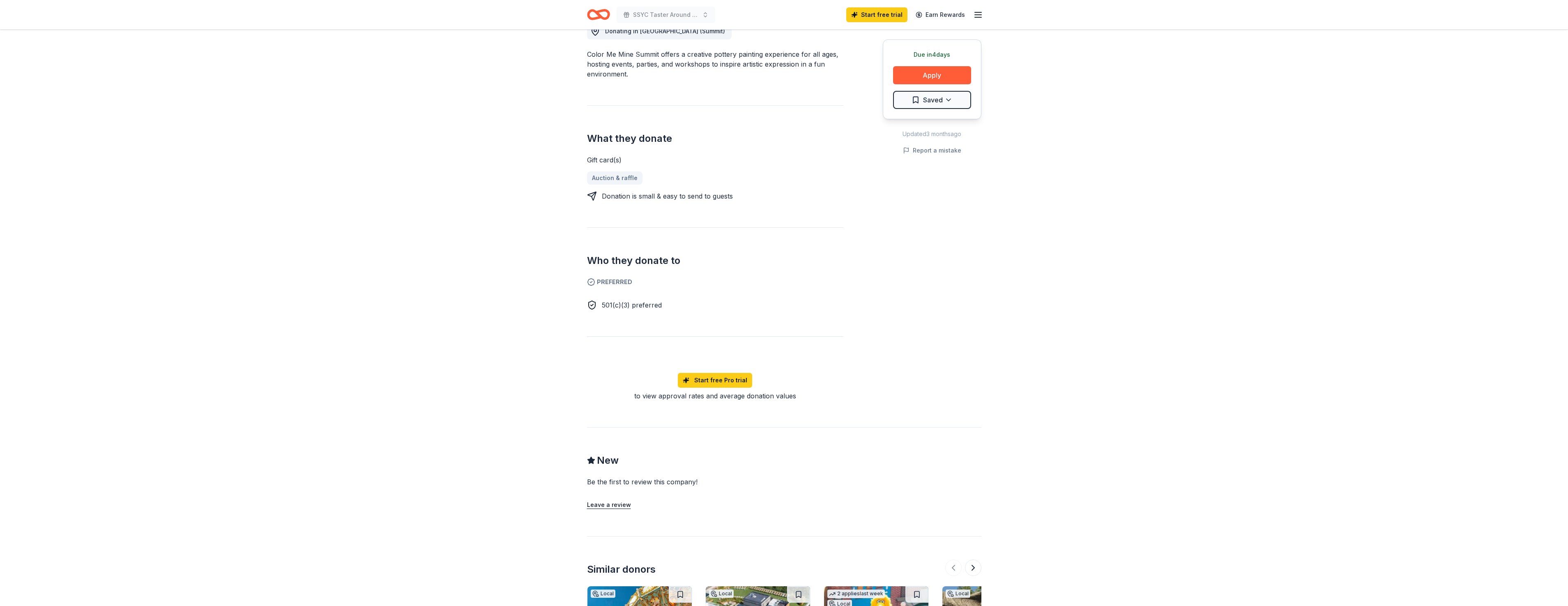
scroll to position [497, 0]
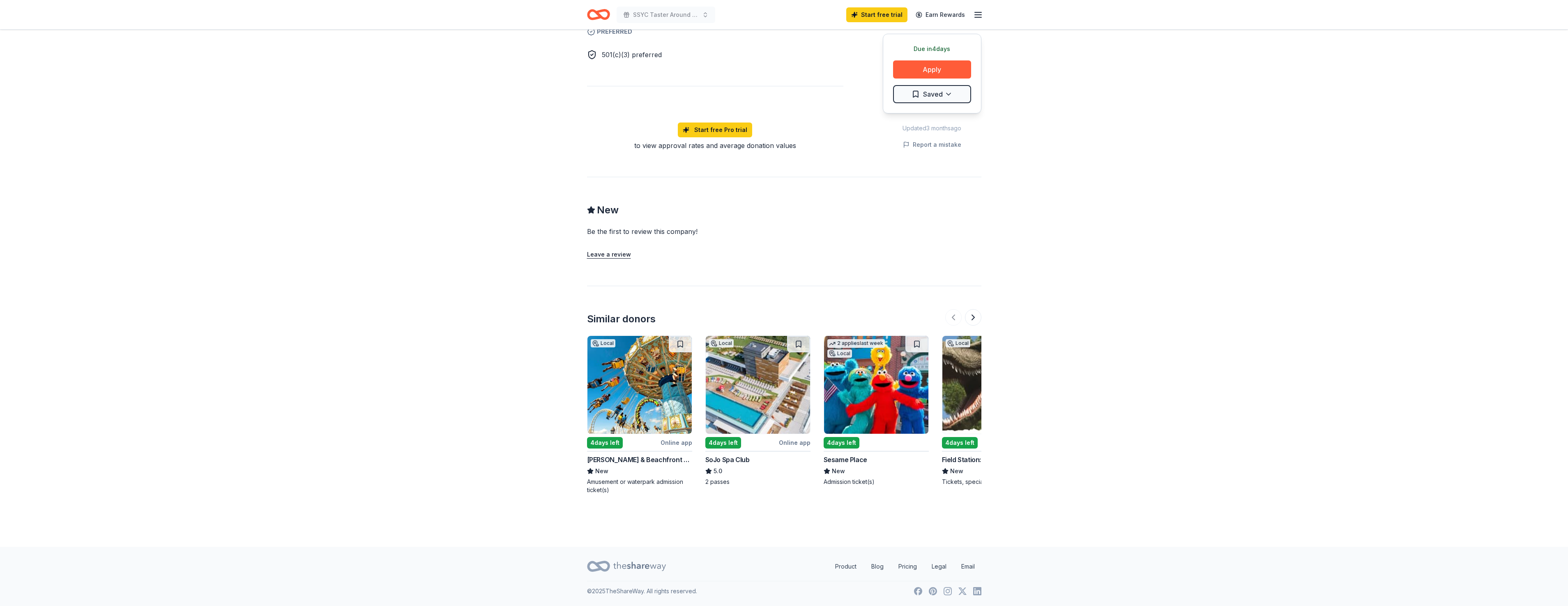
click at [725, 443] on div "4 days left" at bounding box center [723, 443] width 35 height 12
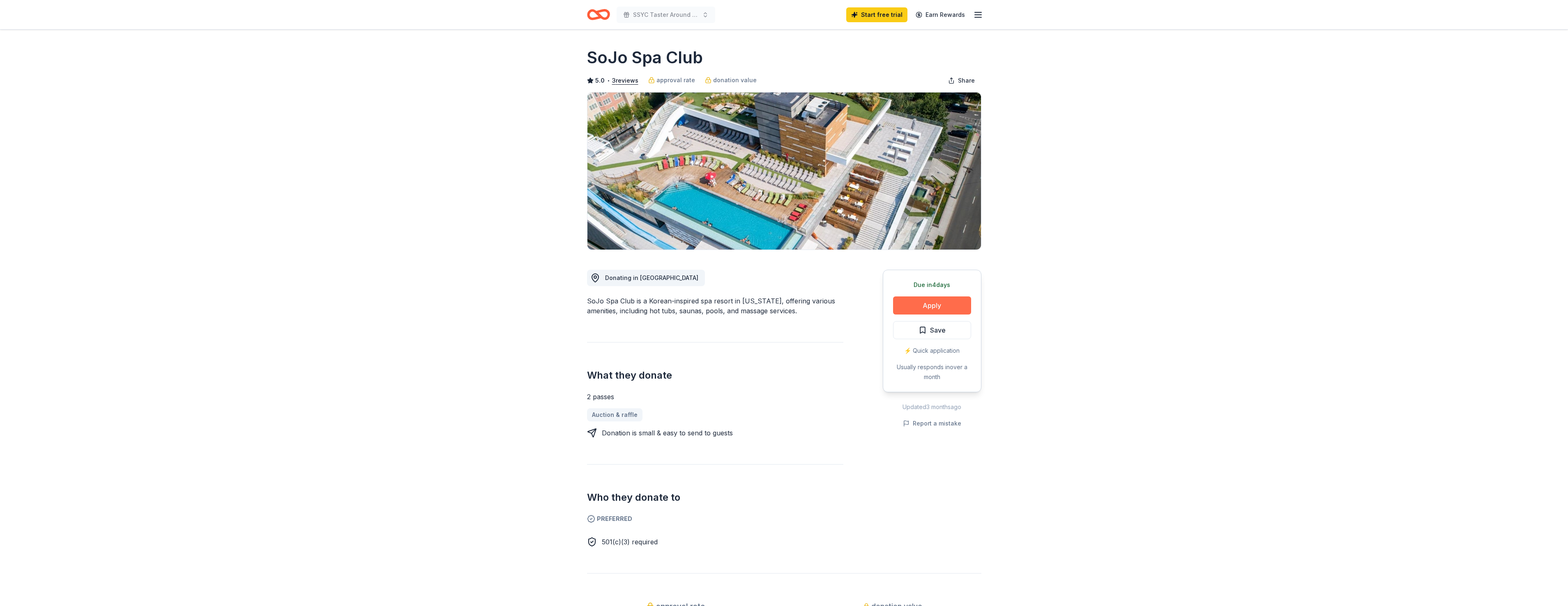
click at [940, 304] on button "Apply" at bounding box center [932, 306] width 78 height 18
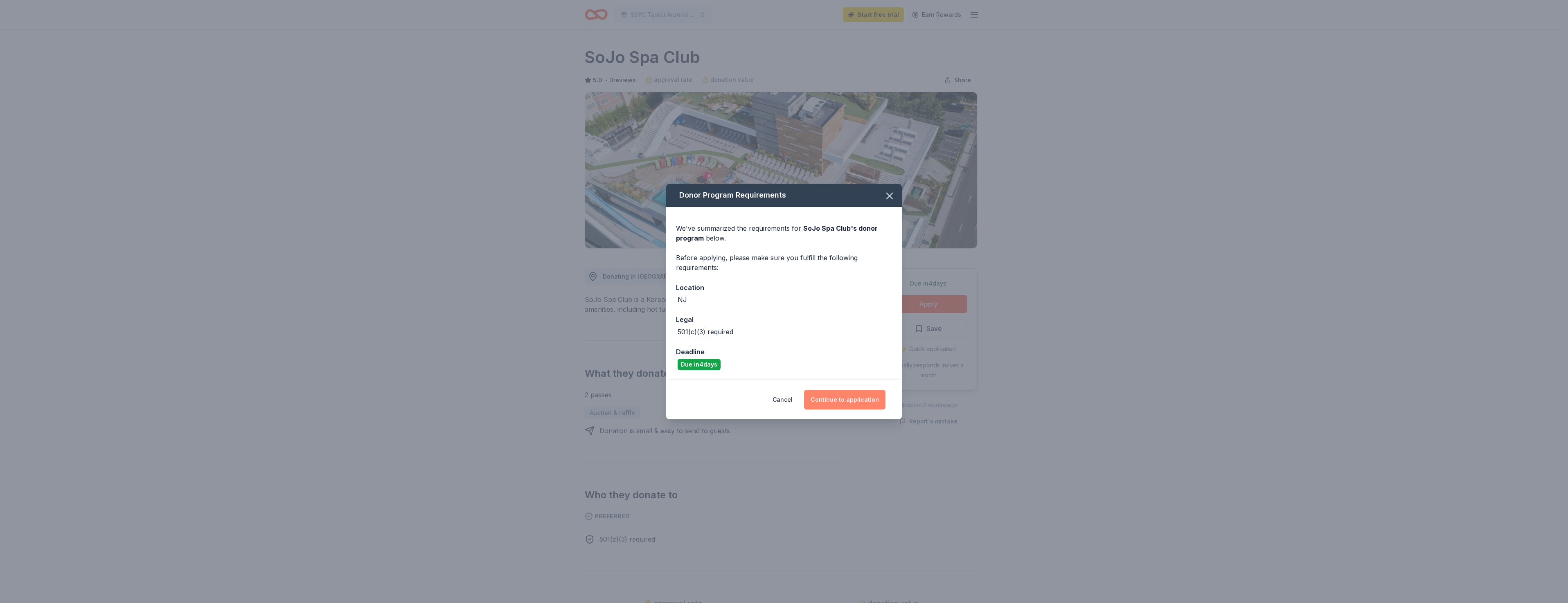
click at [833, 400] on button "Continue to application" at bounding box center [845, 400] width 82 height 19
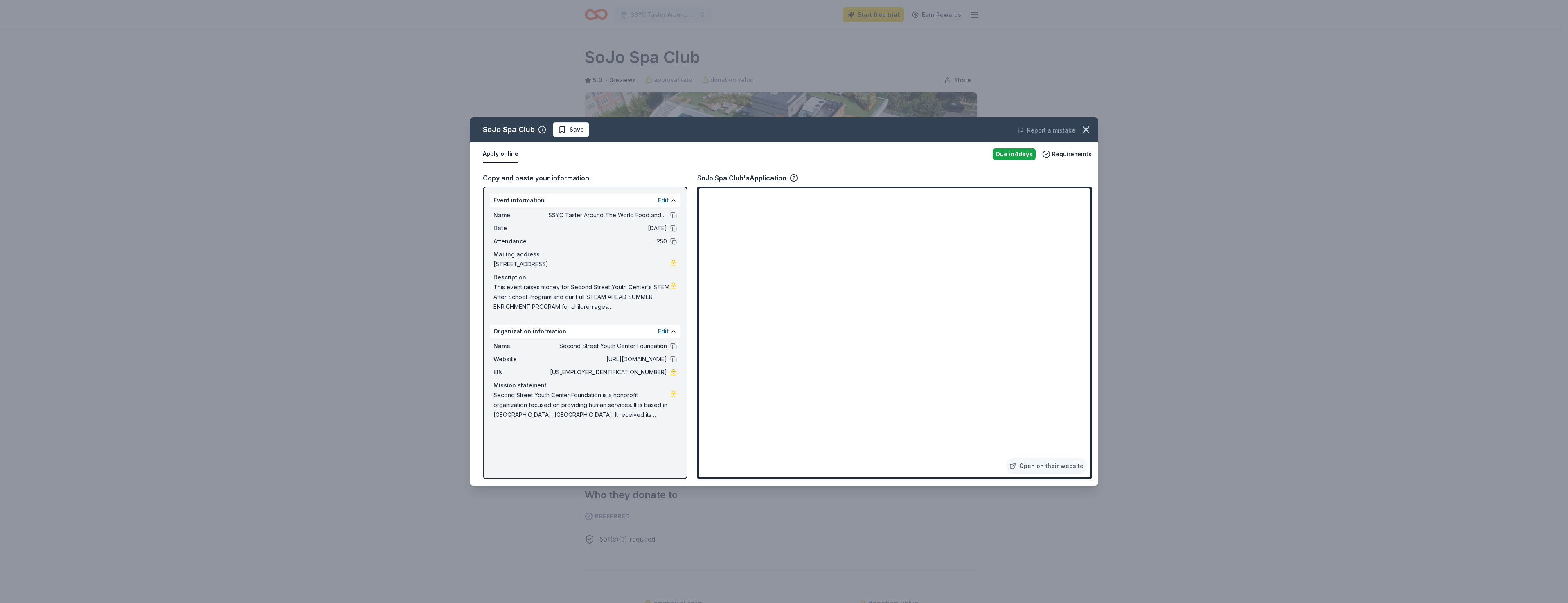
click at [1020, 154] on div "Due in 4 days" at bounding box center [1014, 154] width 43 height 12
click at [1038, 465] on link "Open on their website" at bounding box center [1046, 465] width 80 height 16
click at [560, 130] on span "Save" at bounding box center [571, 130] width 26 height 10
click at [1002, 154] on div "Due in 4 days" at bounding box center [1014, 154] width 43 height 12
click at [1002, 155] on div "Due in 4 days" at bounding box center [1014, 154] width 43 height 12
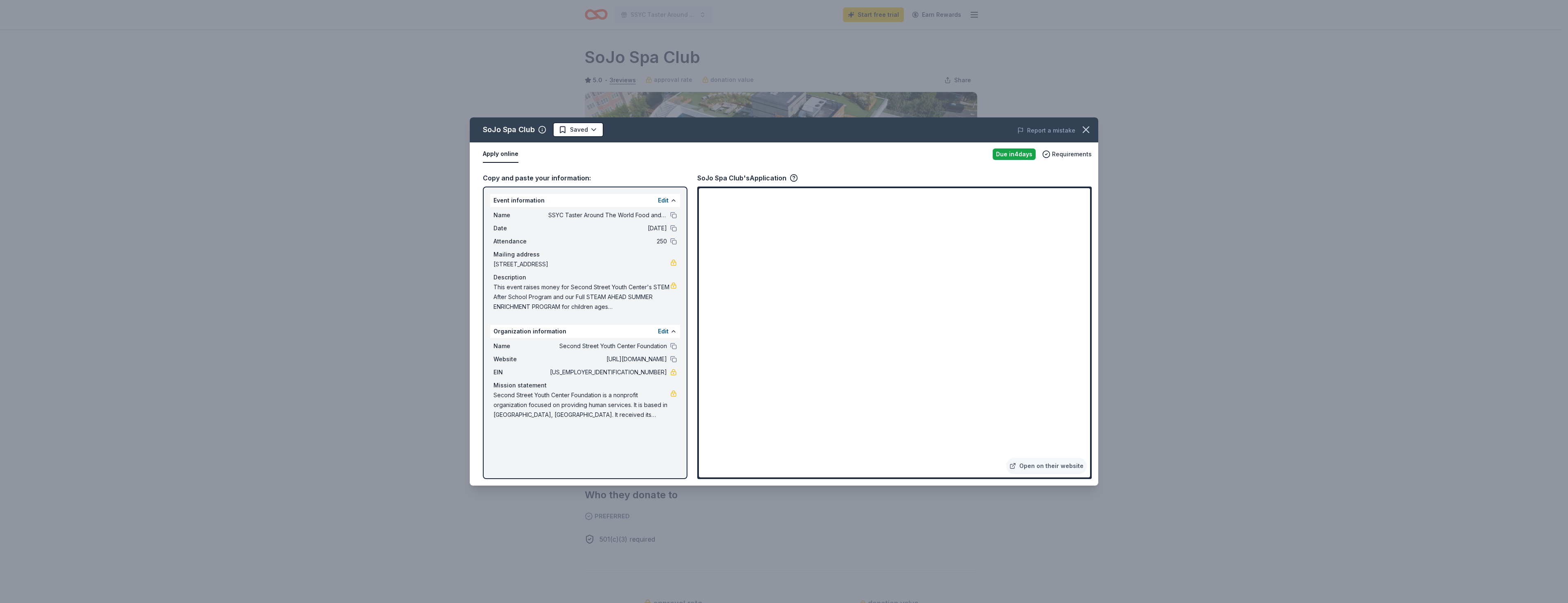
click at [1001, 155] on div "Due in 4 days" at bounding box center [1014, 154] width 43 height 12
click at [793, 178] on icon "button" at bounding box center [793, 178] width 8 height 8
click at [1085, 128] on icon "button" at bounding box center [1086, 130] width 12 height 12
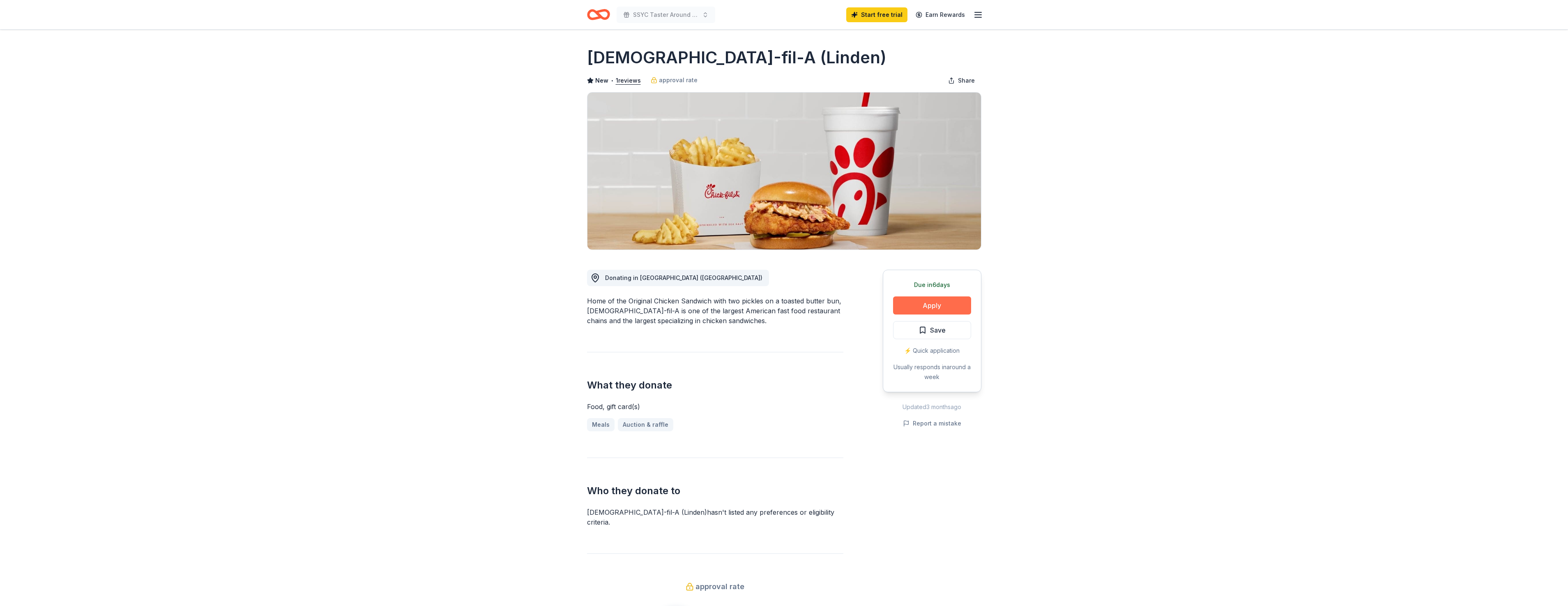
click at [927, 307] on button "Apply" at bounding box center [932, 306] width 78 height 18
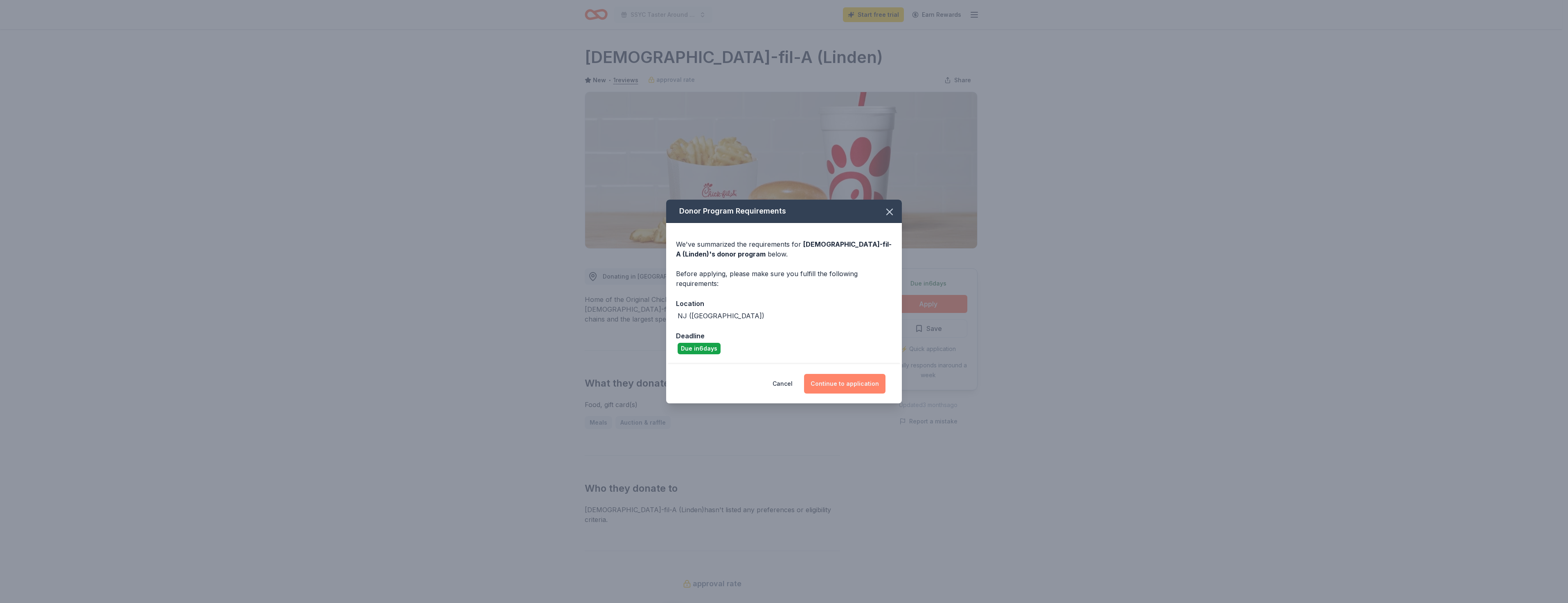
click at [848, 384] on button "Continue to application" at bounding box center [845, 383] width 82 height 19
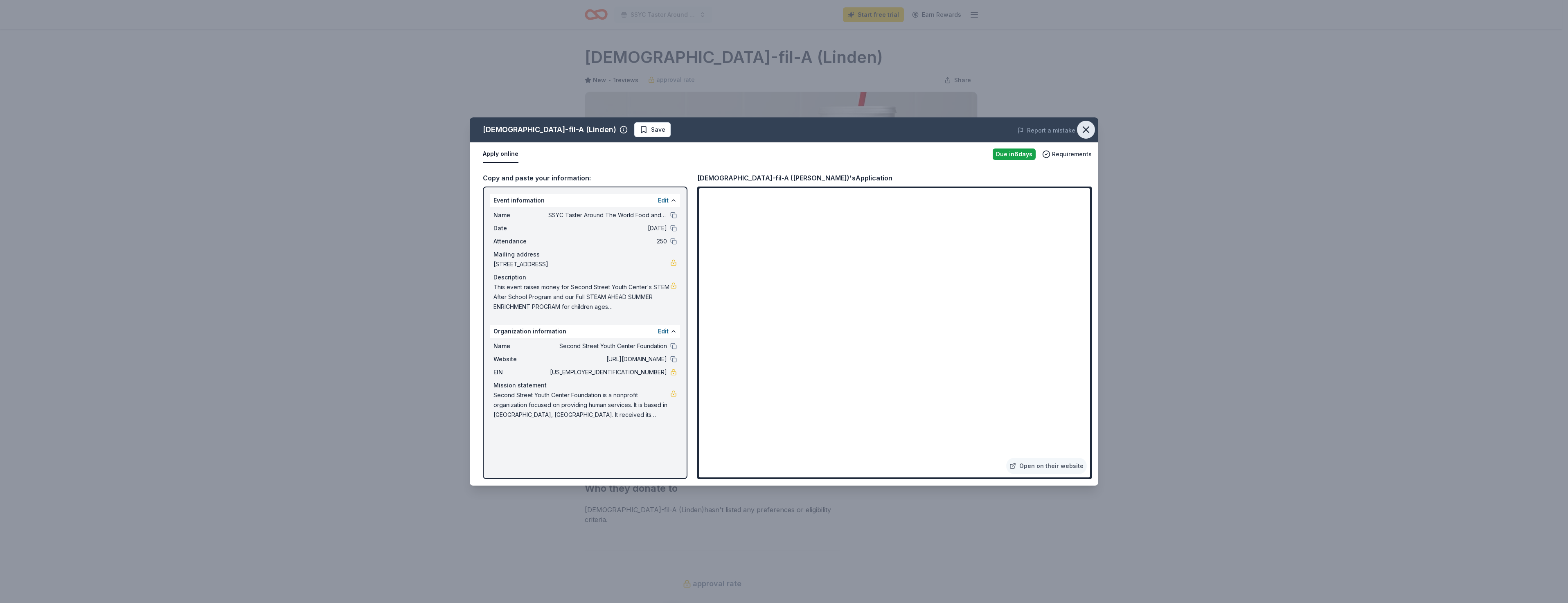
click at [1084, 131] on icon "button" at bounding box center [1086, 130] width 12 height 12
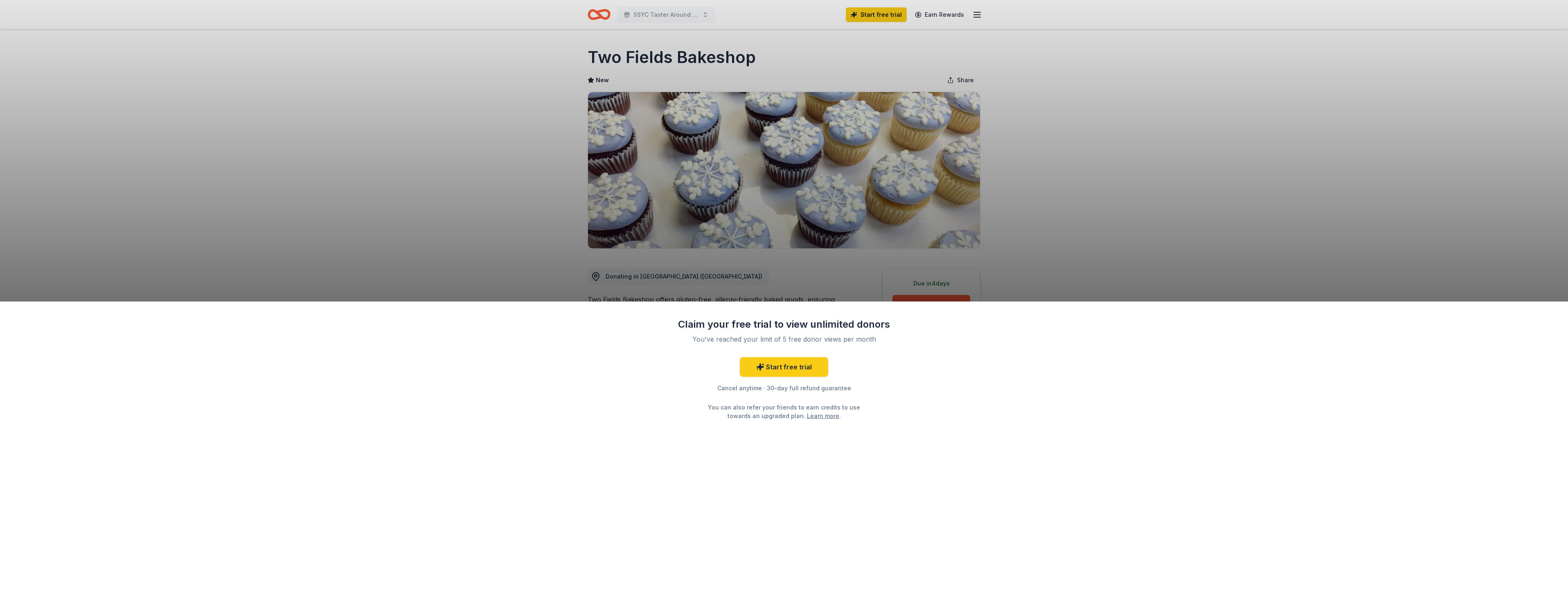
click at [887, 13] on div "Claim your free trial to view unlimited donors You've reached your limit of 5 f…" at bounding box center [784, 301] width 1568 height 603
click at [774, 368] on link "Start free trial" at bounding box center [783, 367] width 88 height 19
